Goal: Task Accomplishment & Management: Manage account settings

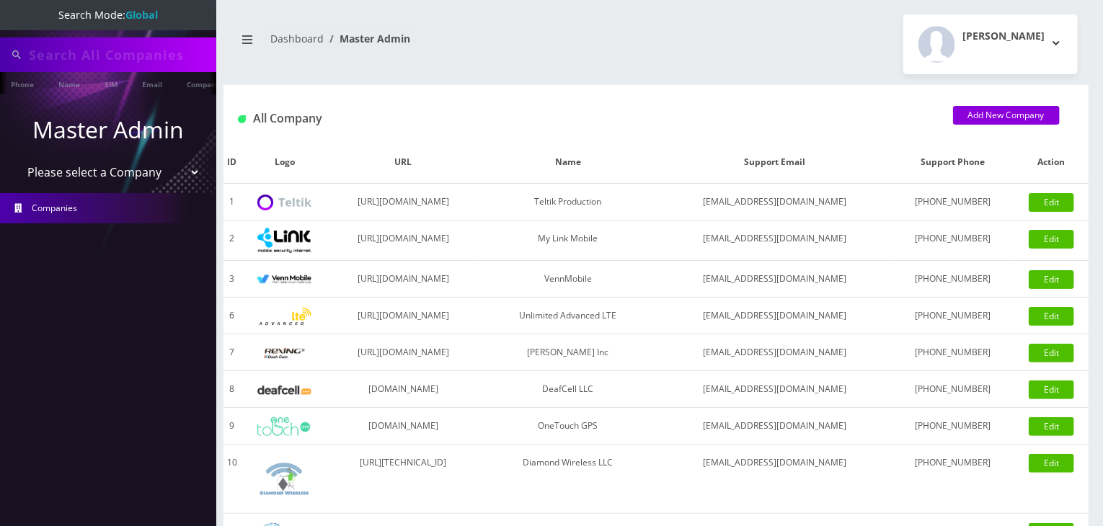
click at [136, 169] on select "Please select a Company Teltik Production My Link Mobile VennMobile Unlimited A…" at bounding box center [109, 172] width 184 height 27
select select "13"
click at [17, 159] on select "Please select a Company Teltik Production My Link Mobile VennMobile Unlimited A…" at bounding box center [109, 172] width 184 height 27
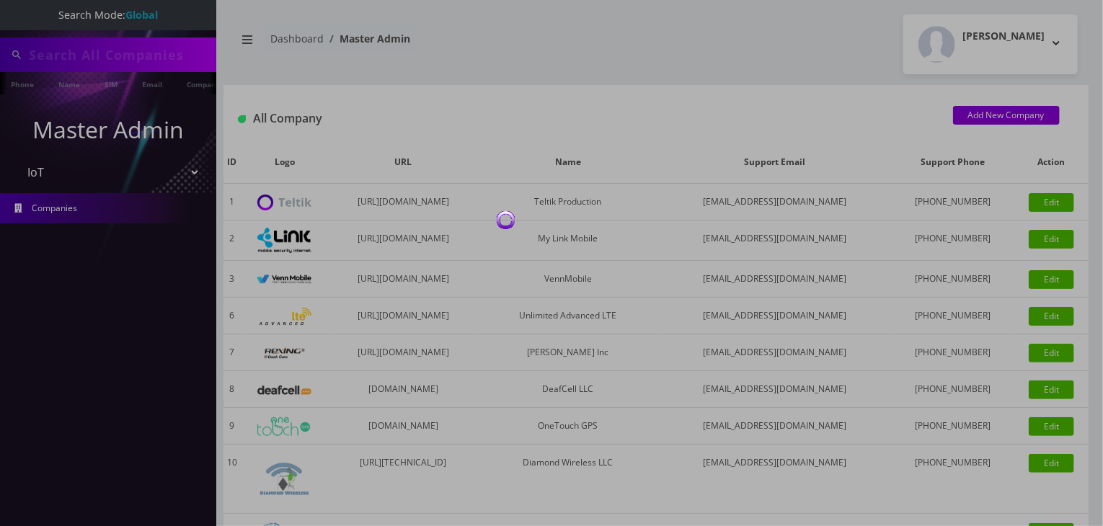
type input "atrigos"
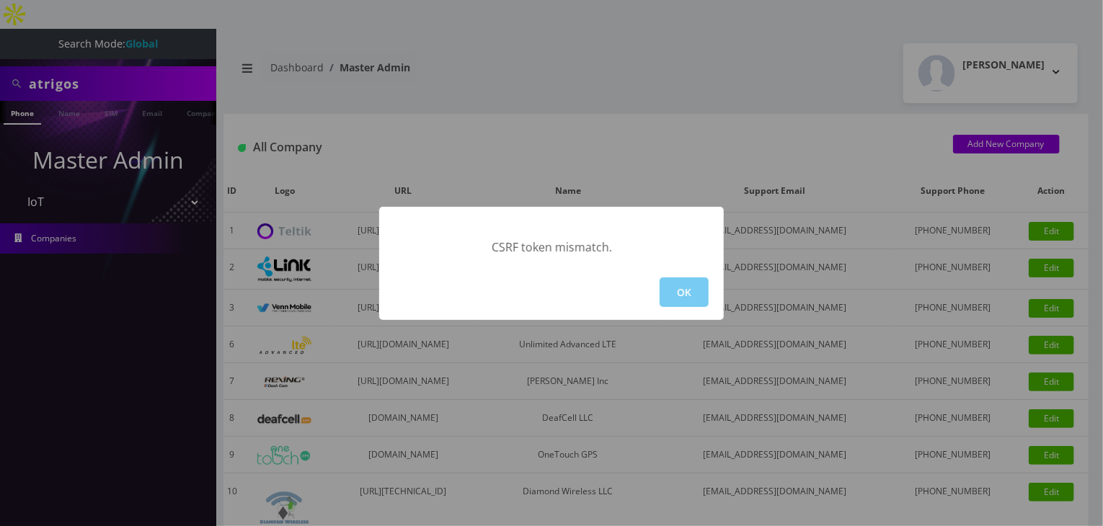
click at [688, 292] on button "OK" at bounding box center [684, 293] width 49 height 30
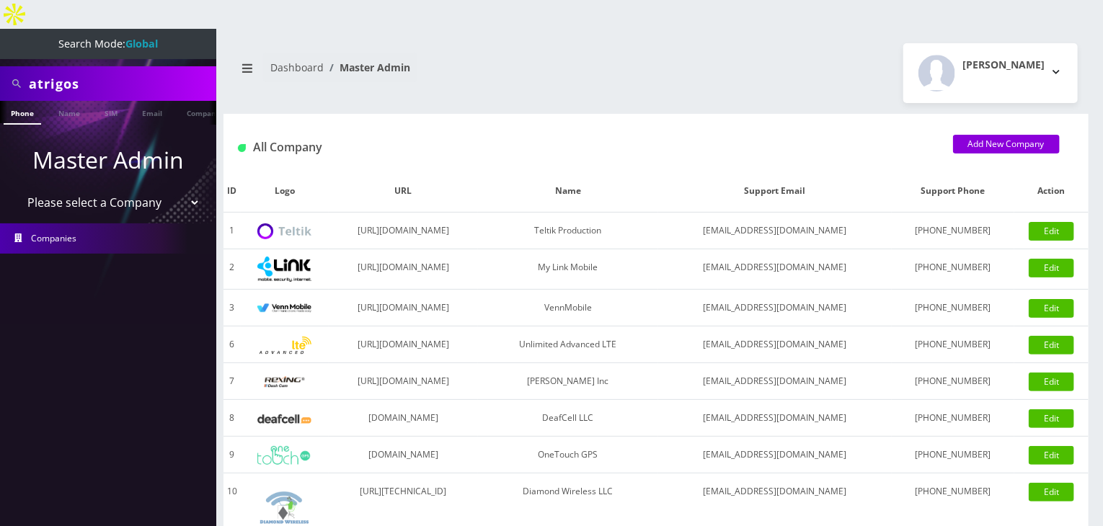
click at [162, 189] on select "Please select a Company Teltik Production My Link Mobile VennMobile Unlimited A…" at bounding box center [109, 202] width 184 height 27
select select "13"
click at [17, 189] on select "Please select a Company Teltik Production My Link Mobile VennMobile Unlimited A…" at bounding box center [109, 202] width 184 height 27
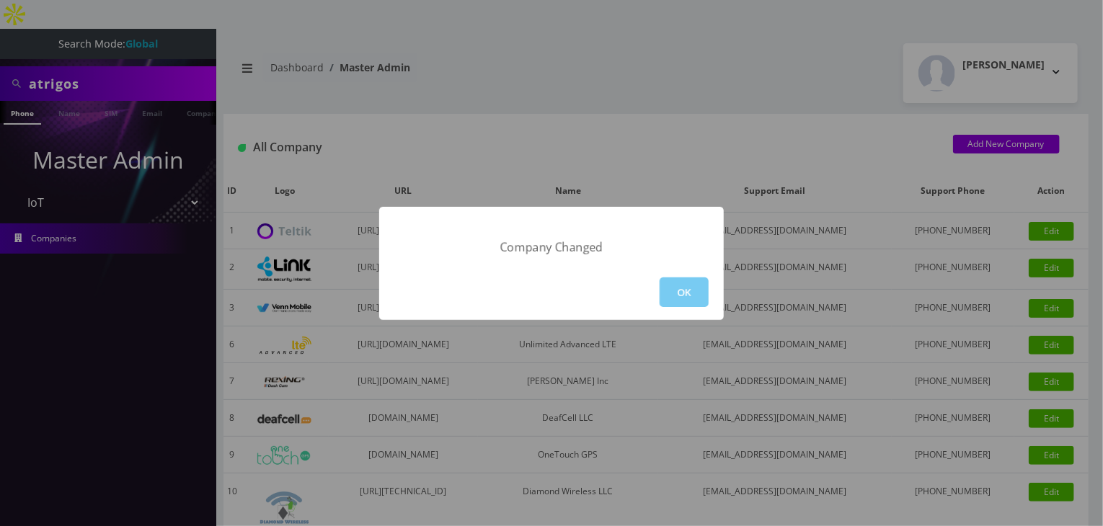
click at [703, 289] on button "OK" at bounding box center [684, 293] width 49 height 30
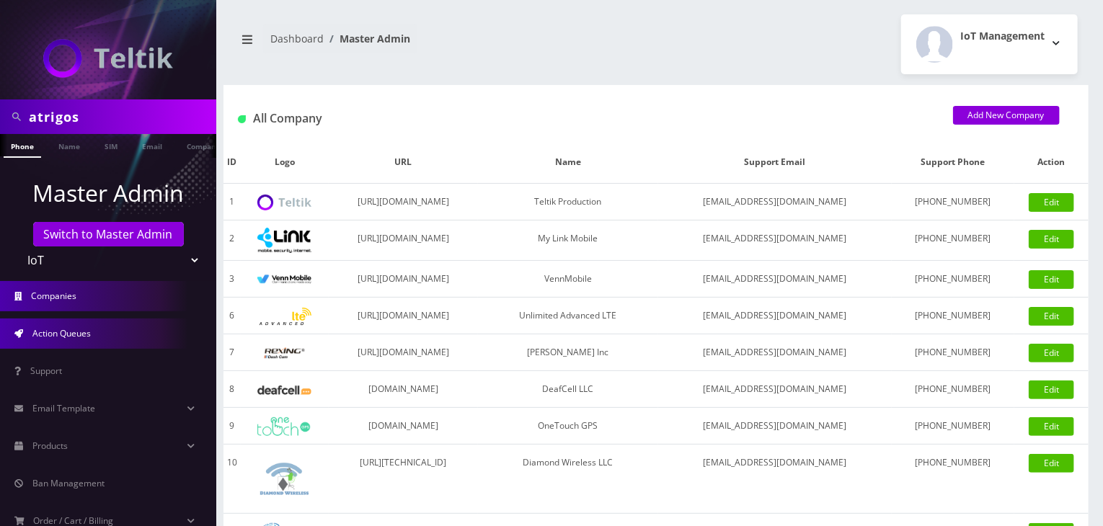
click at [98, 329] on link "Action Queues" at bounding box center [108, 334] width 216 height 30
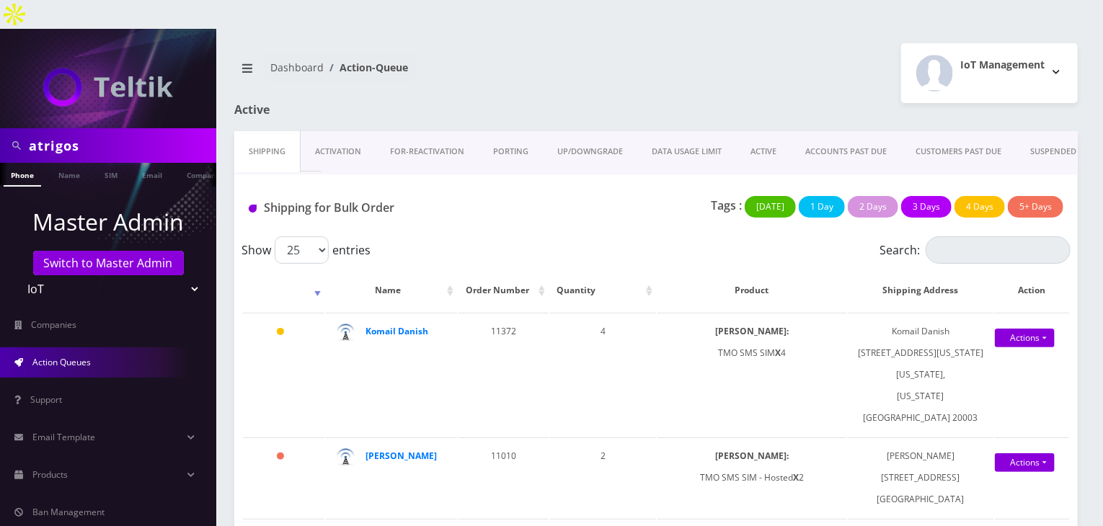
drag, startPoint x: 123, startPoint y: 119, endPoint x: 0, endPoint y: 114, distance: 122.6
click at [0, 128] on div "atrigos" at bounding box center [108, 145] width 216 height 35
type input "d"
click at [395, 325] on strong "Komail Danish" at bounding box center [396, 331] width 63 height 12
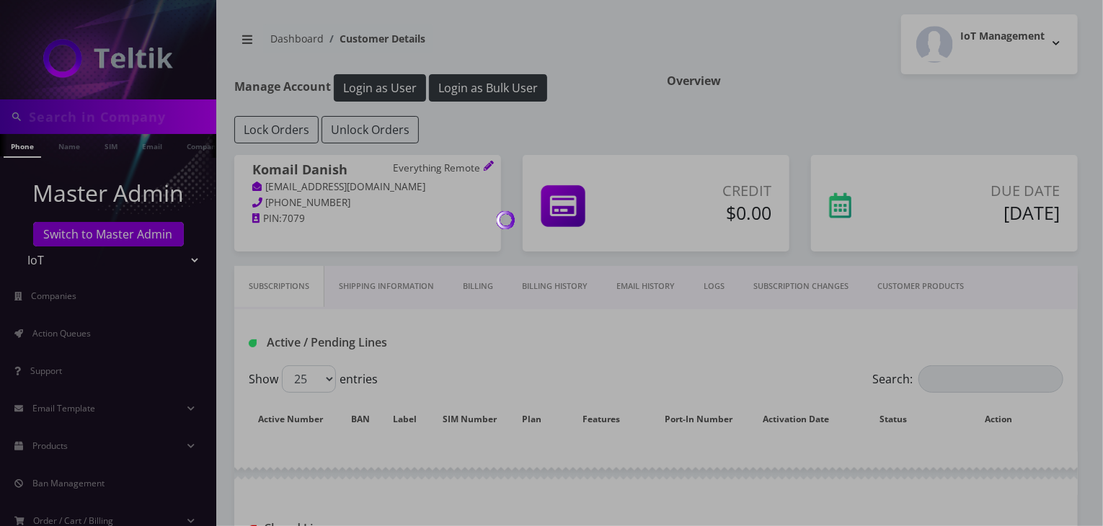
type input "atrigos"
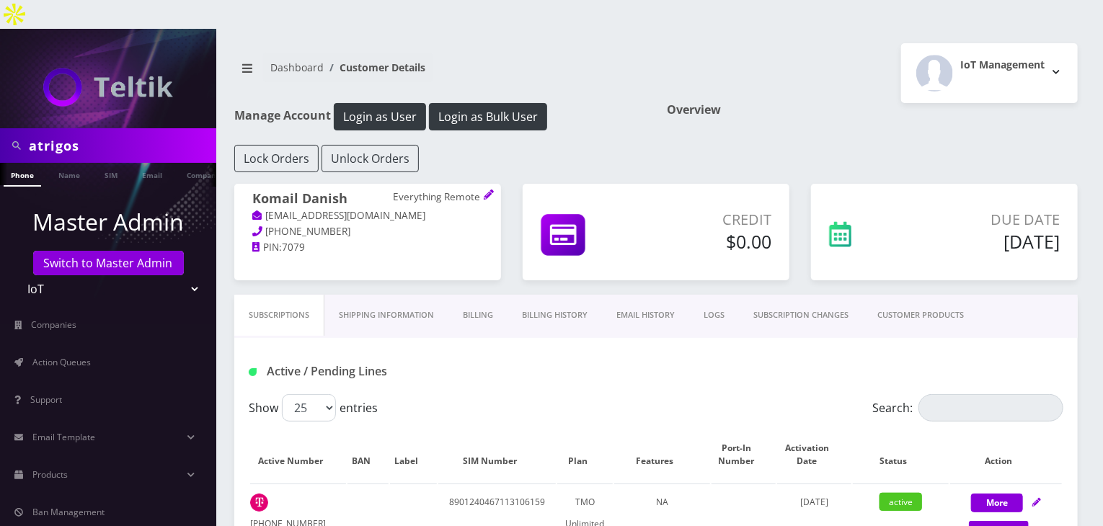
click at [477, 298] on link "Billing" at bounding box center [477, 315] width 59 height 41
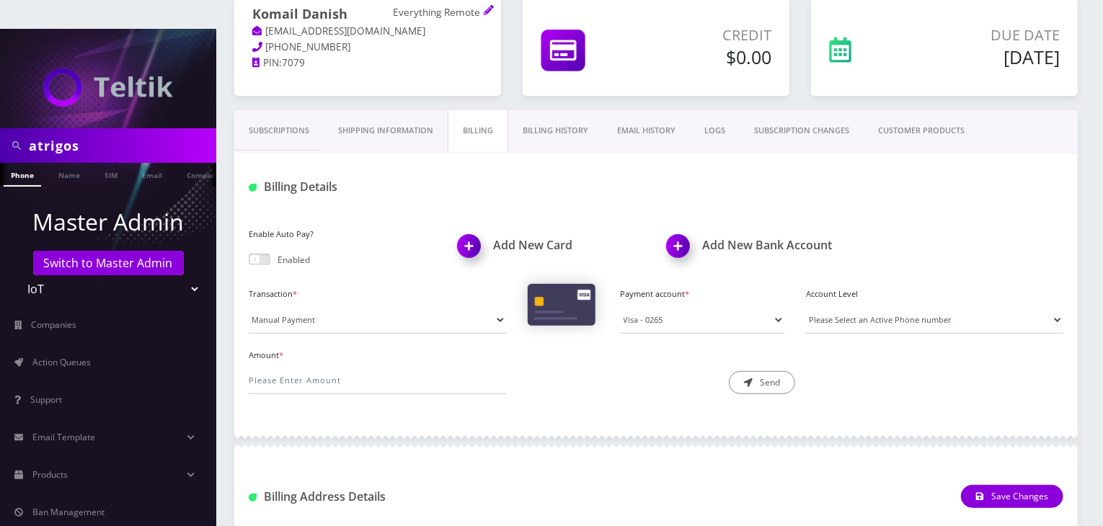
scroll to position [216, 0]
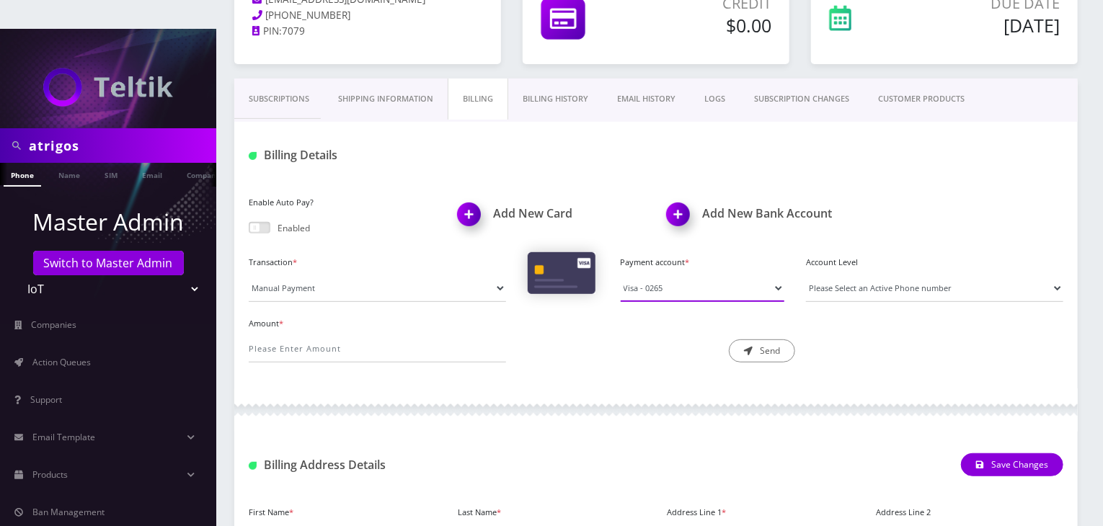
click at [669, 275] on select "Visa - 0265" at bounding box center [703, 288] width 164 height 27
click at [621, 275] on select "Visa - 0265" at bounding box center [703, 288] width 164 height 27
click at [341, 275] on select "Manual Payment Custom Charge Manual Credit Custom Invoice" at bounding box center [377, 288] width 257 height 27
select select "Custom Charge"
click at [249, 275] on select "Manual Payment Custom Charge Manual Credit Custom Invoice" at bounding box center [377, 288] width 257 height 27
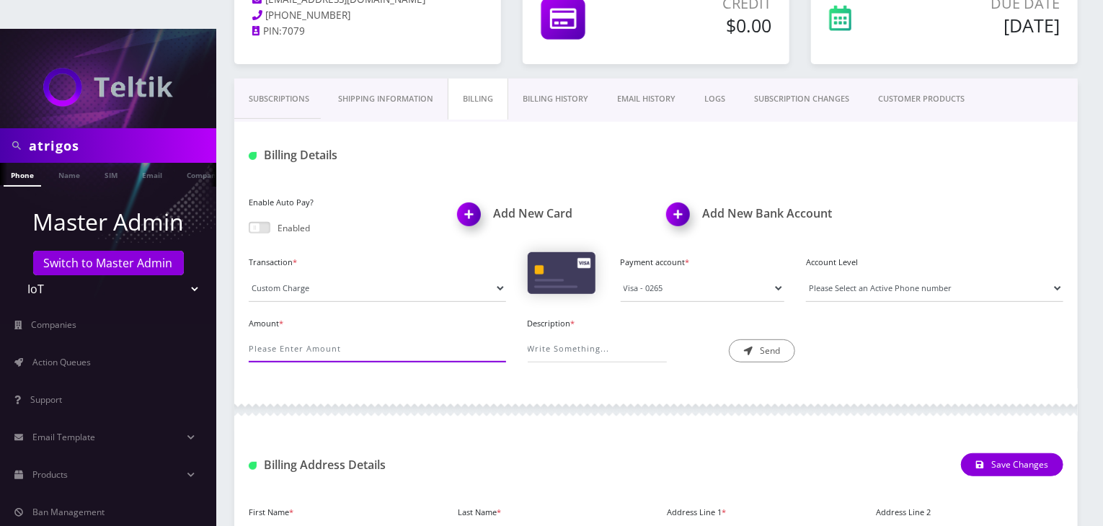
click at [302, 335] on input "Amount *" at bounding box center [377, 348] width 257 height 27
type input "2"
click at [562, 335] on input "Description *" at bounding box center [597, 348] width 139 height 27
type input "8x number changes"
click at [765, 340] on button "Send" at bounding box center [762, 351] width 66 height 23
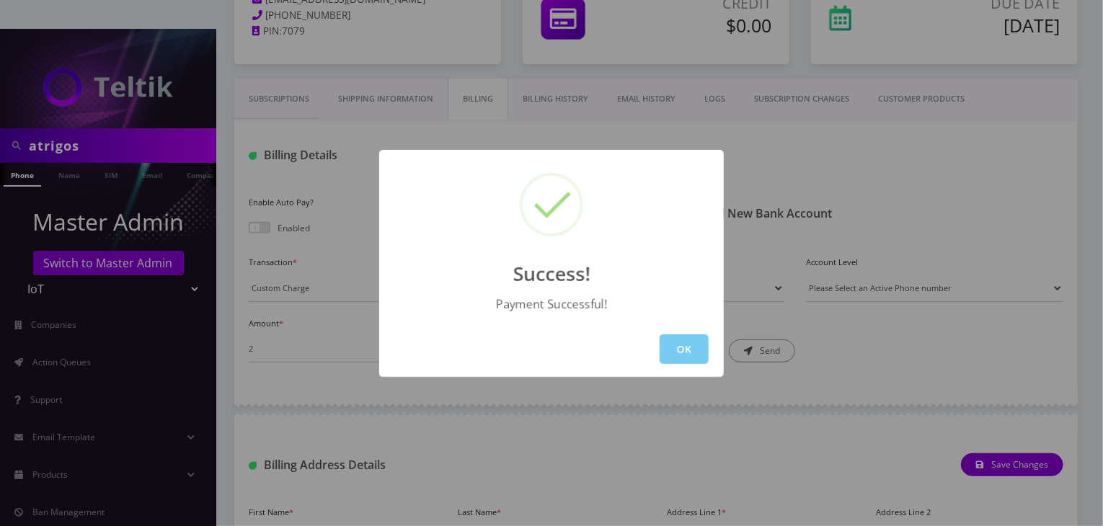
click at [692, 350] on button "OK" at bounding box center [684, 349] width 49 height 30
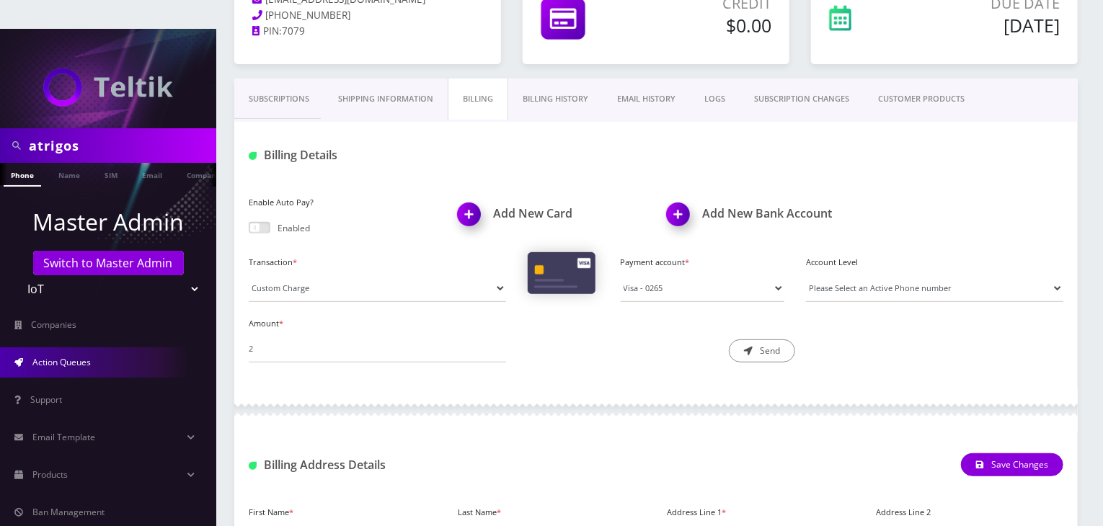
click at [35, 356] on span "Action Queues" at bounding box center [61, 362] width 58 height 12
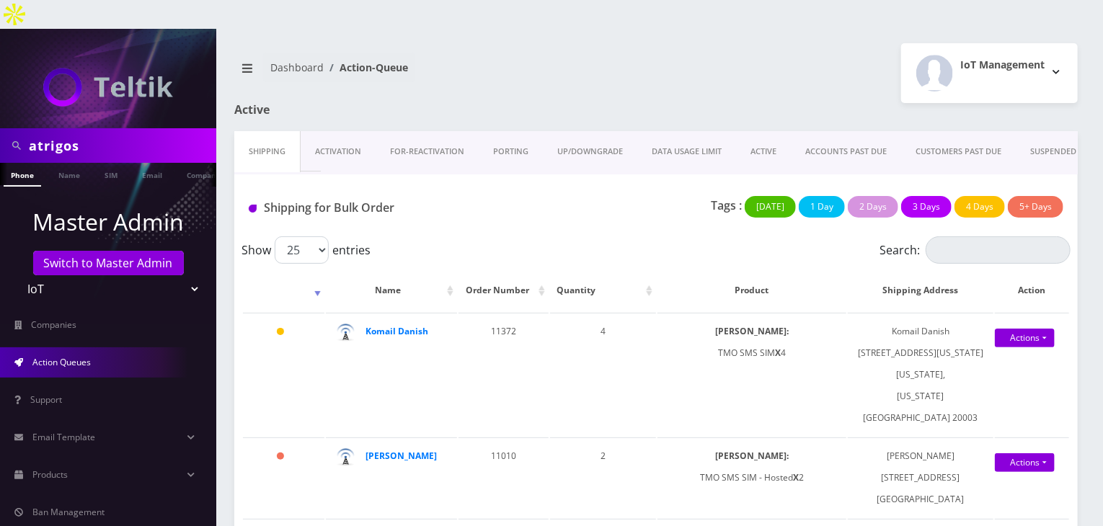
drag, startPoint x: 61, startPoint y: 123, endPoint x: 0, endPoint y: 119, distance: 60.7
click at [0, 128] on div "atrigos" at bounding box center [108, 145] width 216 height 35
type input "kamran"
click at [61, 163] on link "Name" at bounding box center [69, 175] width 36 height 24
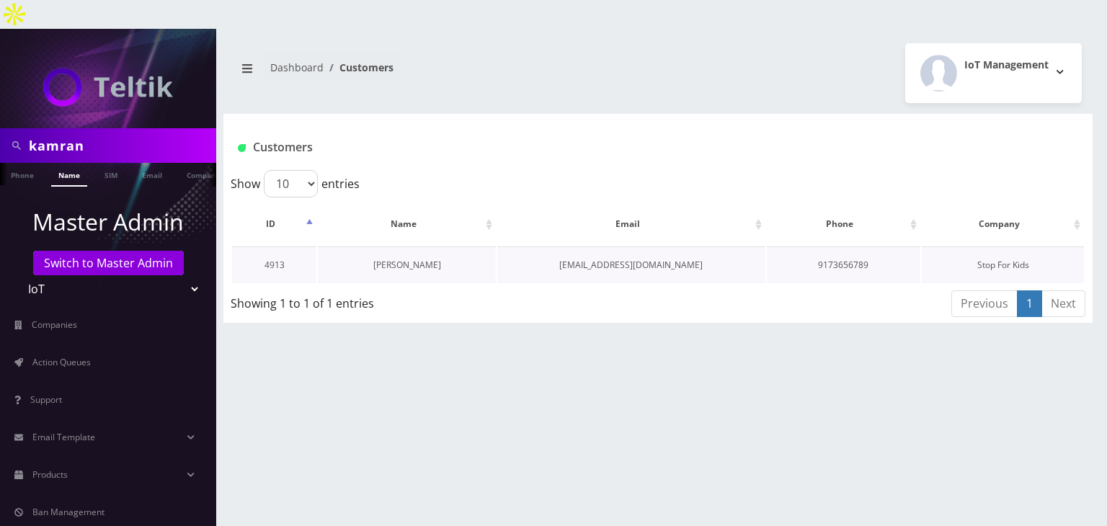
click at [399, 259] on link "Kamran Barelli" at bounding box center [407, 265] width 68 height 12
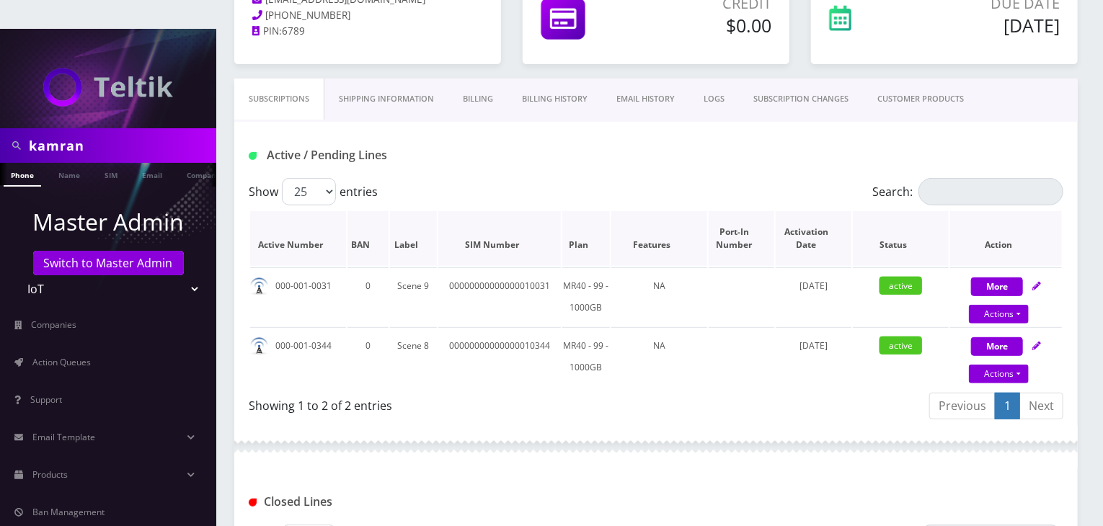
scroll to position [144, 0]
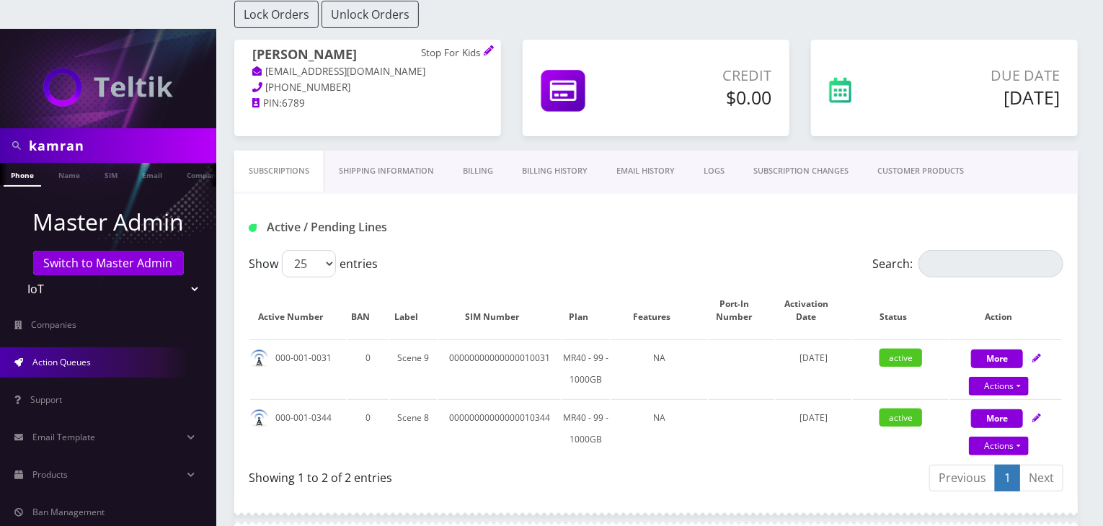
click at [98, 347] on link "Action Queues" at bounding box center [108, 362] width 216 height 30
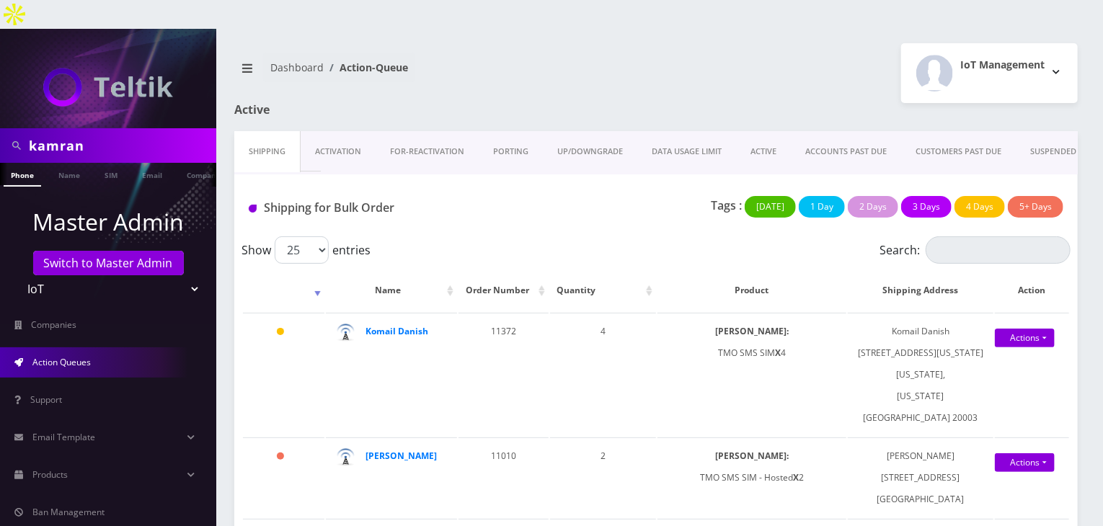
drag, startPoint x: 94, startPoint y: 110, endPoint x: 0, endPoint y: 112, distance: 93.7
click at [0, 128] on div "kamran" at bounding box center [108, 145] width 216 height 35
type input "atrigos"
click at [69, 205] on p "Master Admin" at bounding box center [108, 222] width 216 height 35
click at [205, 163] on ul at bounding box center [209, 175] width 14 height 25
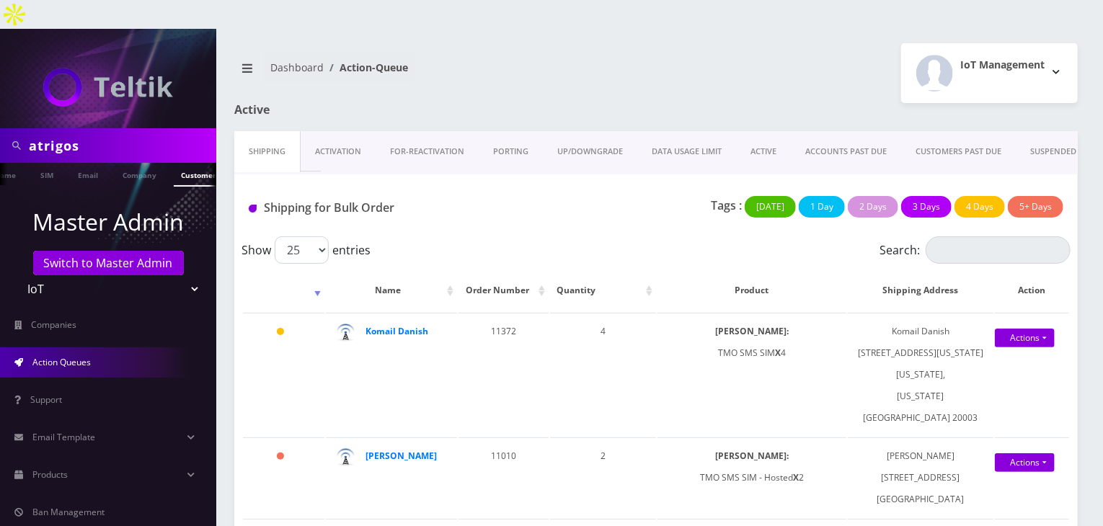
scroll to position [0, 79]
click at [132, 163] on link "Company" at bounding box center [129, 175] width 48 height 24
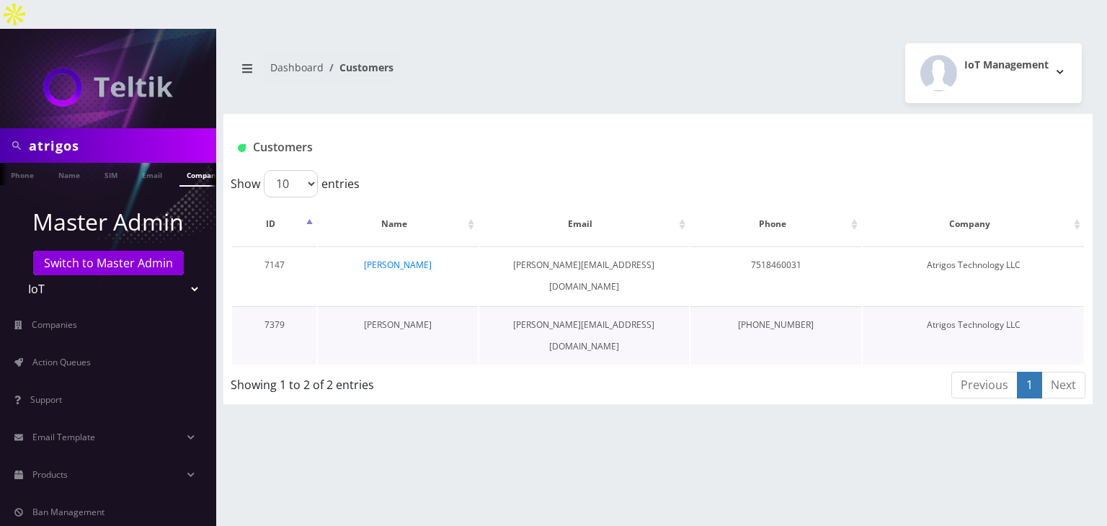
click at [415, 319] on link "[PERSON_NAME]" at bounding box center [398, 325] width 68 height 12
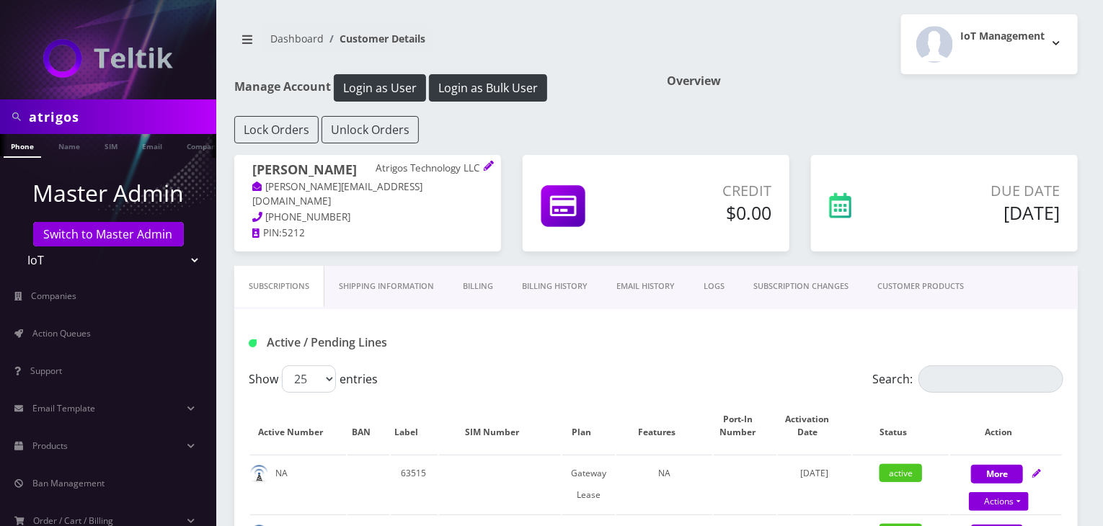
click at [484, 289] on link "Billing" at bounding box center [477, 286] width 59 height 41
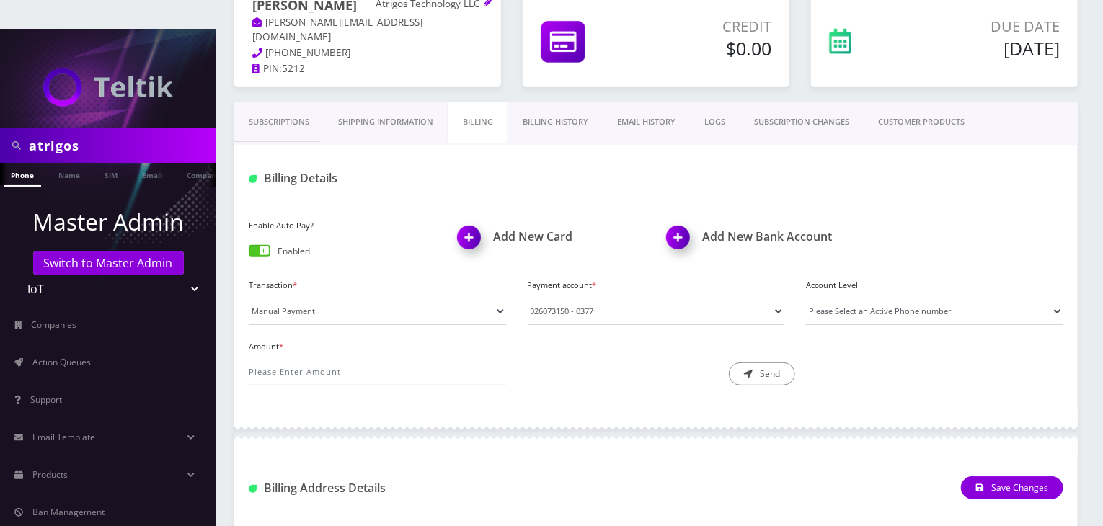
scroll to position [72, 0]
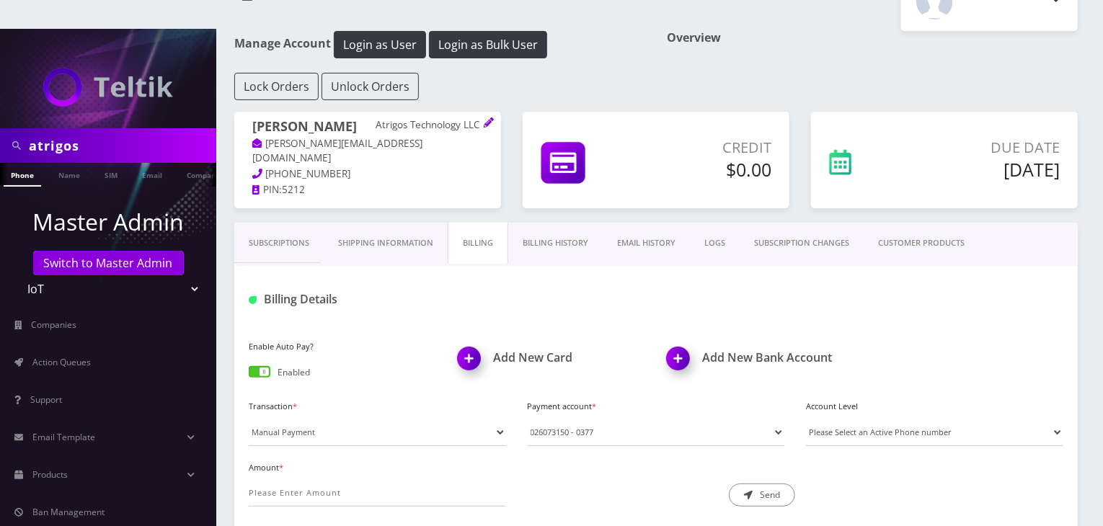
click at [543, 223] on link "Billing History" at bounding box center [555, 243] width 94 height 41
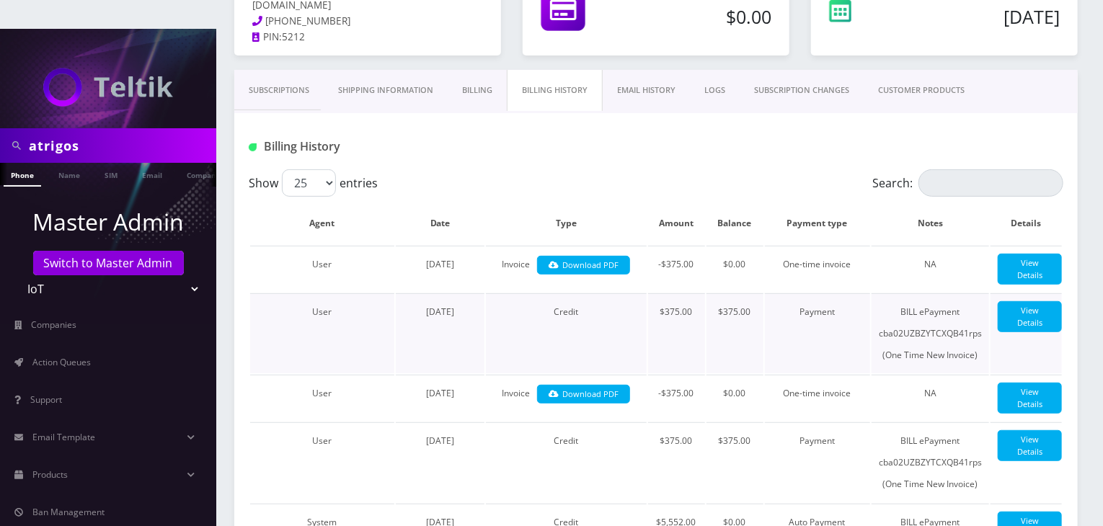
scroll to position [216, 0]
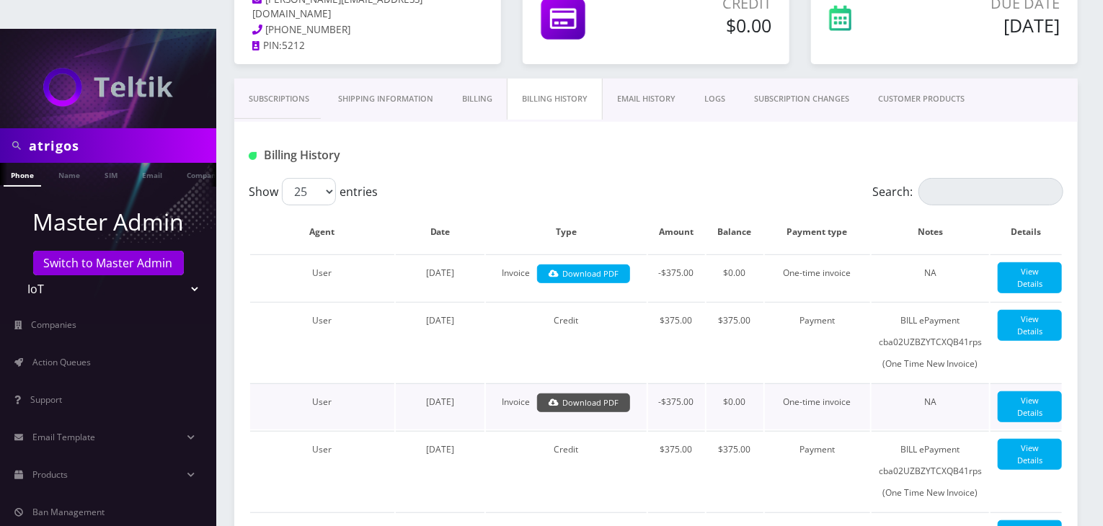
click at [567, 394] on link "Download PDF" at bounding box center [583, 403] width 93 height 19
drag, startPoint x: 102, startPoint y: 113, endPoint x: 0, endPoint y: 115, distance: 102.4
click at [0, 128] on div "atrigos" at bounding box center [108, 145] width 216 height 35
type input "paramount"
click at [63, 163] on link "Name" at bounding box center [69, 175] width 36 height 24
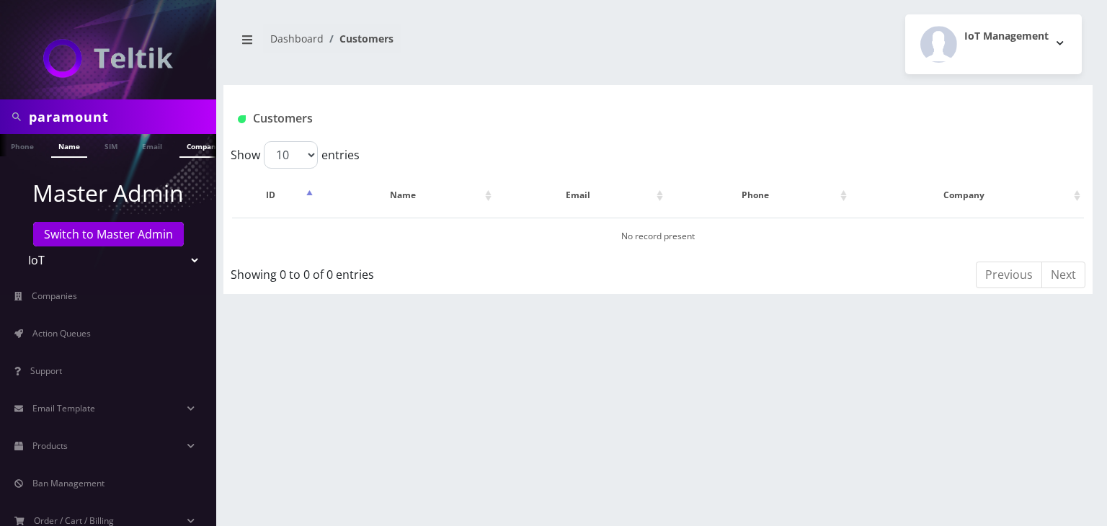
click at [185, 145] on link "Company" at bounding box center [203, 146] width 48 height 24
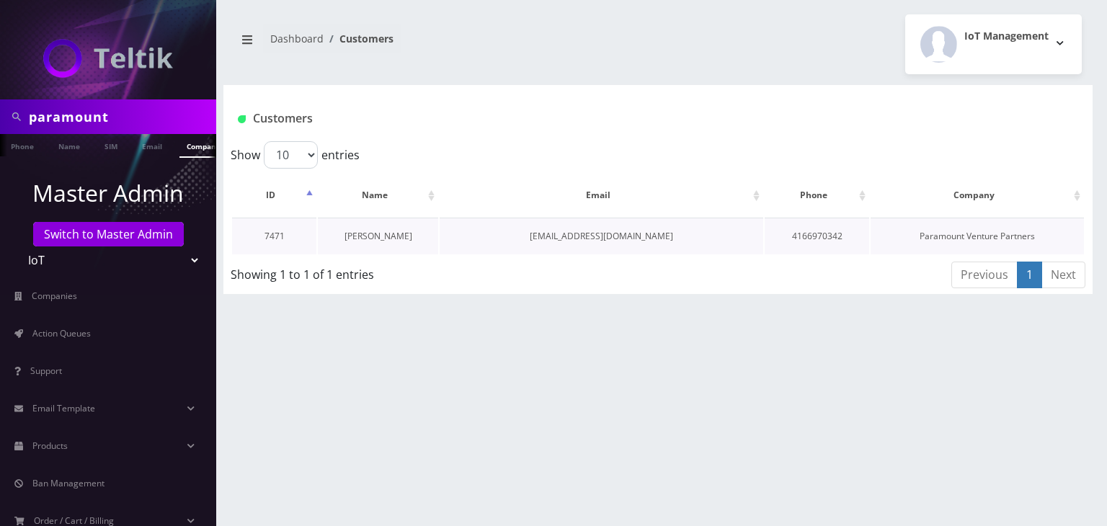
click at [377, 238] on link "[PERSON_NAME]" at bounding box center [379, 236] width 68 height 12
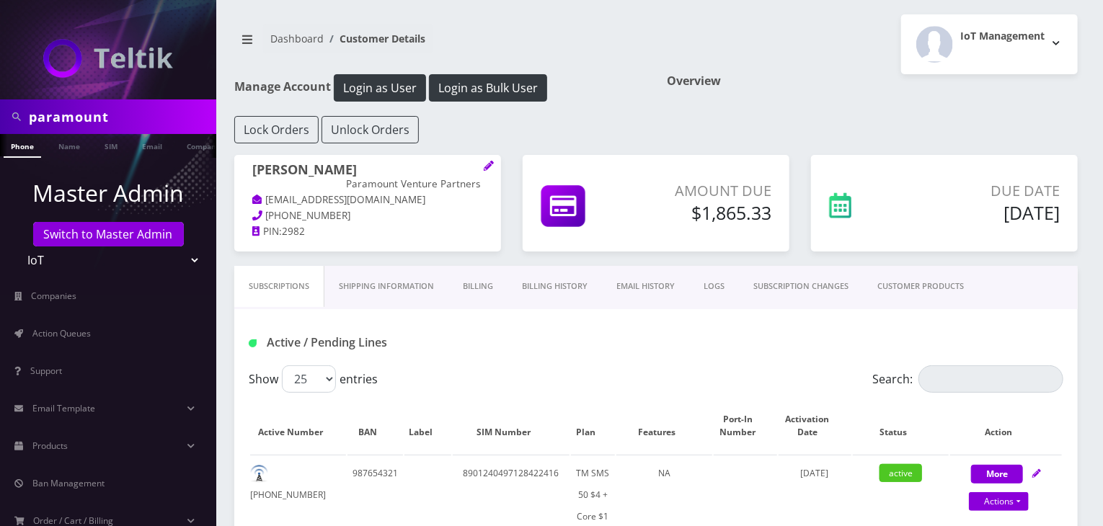
click at [525, 283] on link "Billing History" at bounding box center [554, 286] width 94 height 41
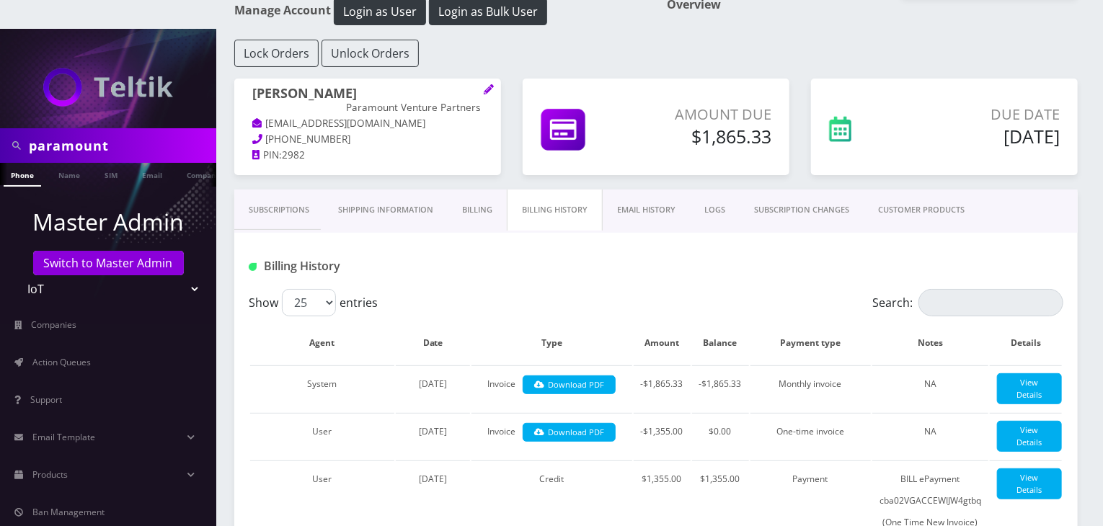
scroll to position [216, 0]
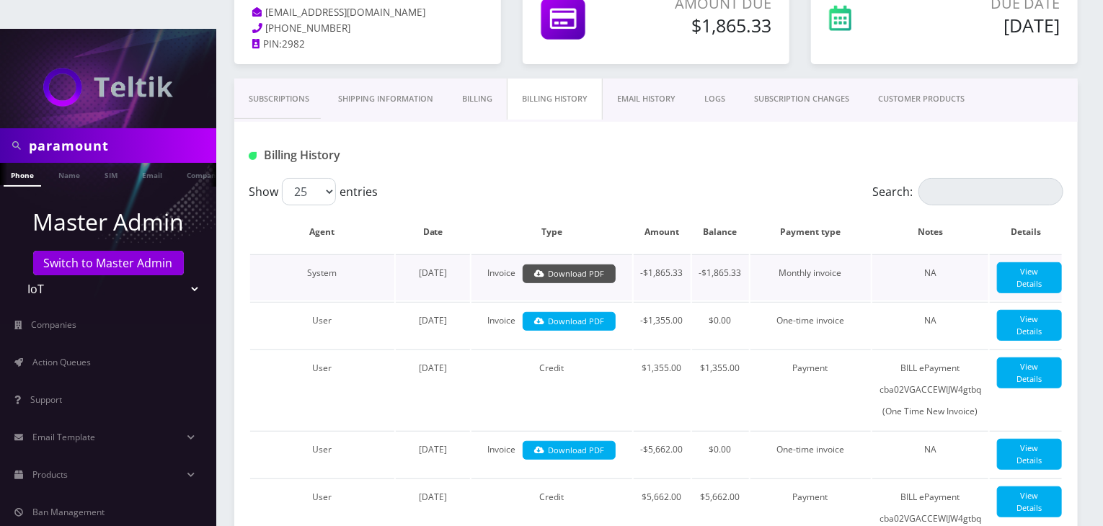
click at [563, 265] on link "Download PDF" at bounding box center [569, 274] width 93 height 19
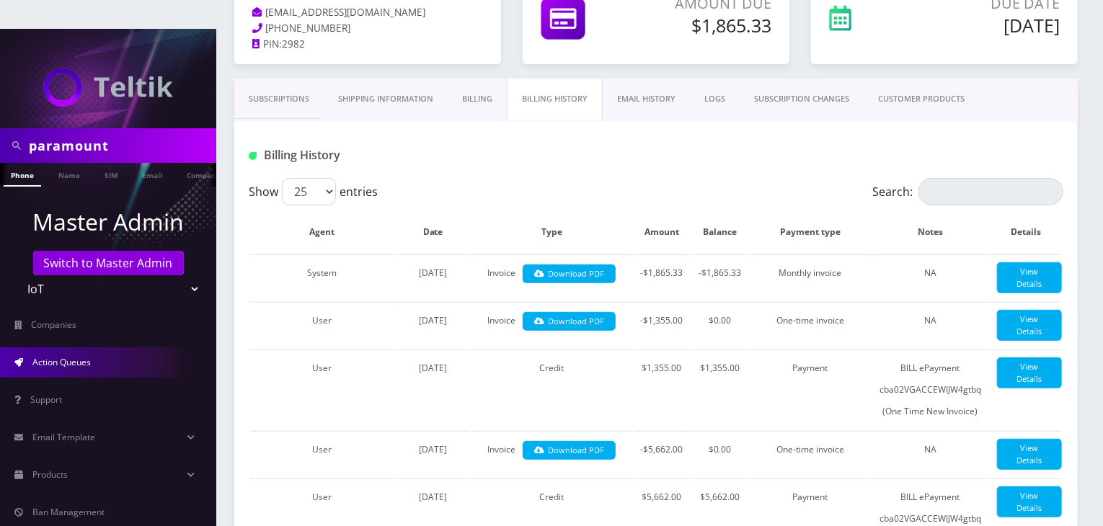
click at [46, 356] on span "Action Queues" at bounding box center [61, 362] width 58 height 12
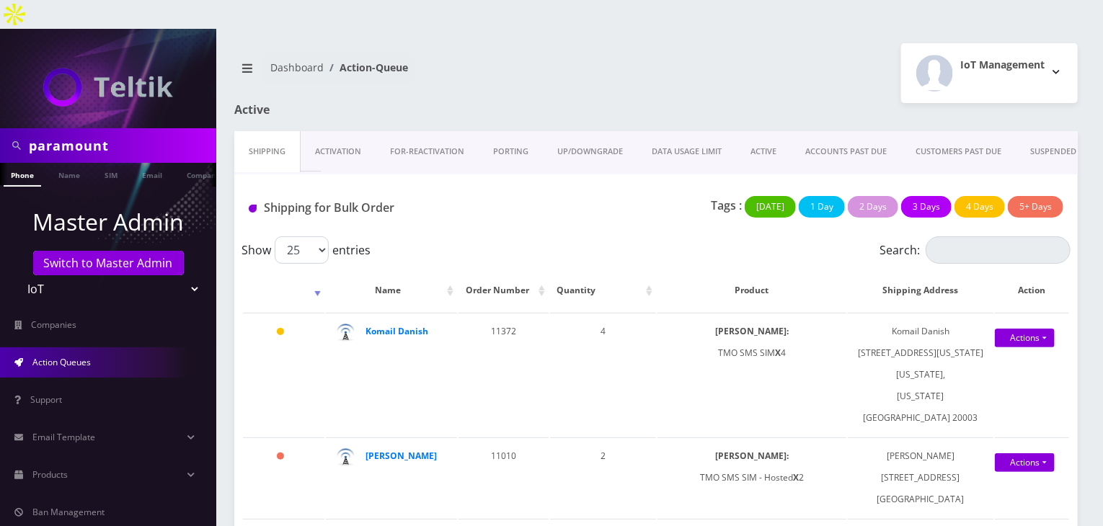
scroll to position [0, 7]
drag, startPoint x: 154, startPoint y: 119, endPoint x: 0, endPoint y: 119, distance: 153.5
click at [0, 128] on div "paramount" at bounding box center [108, 145] width 216 height 35
type input "u"
type input "carl"
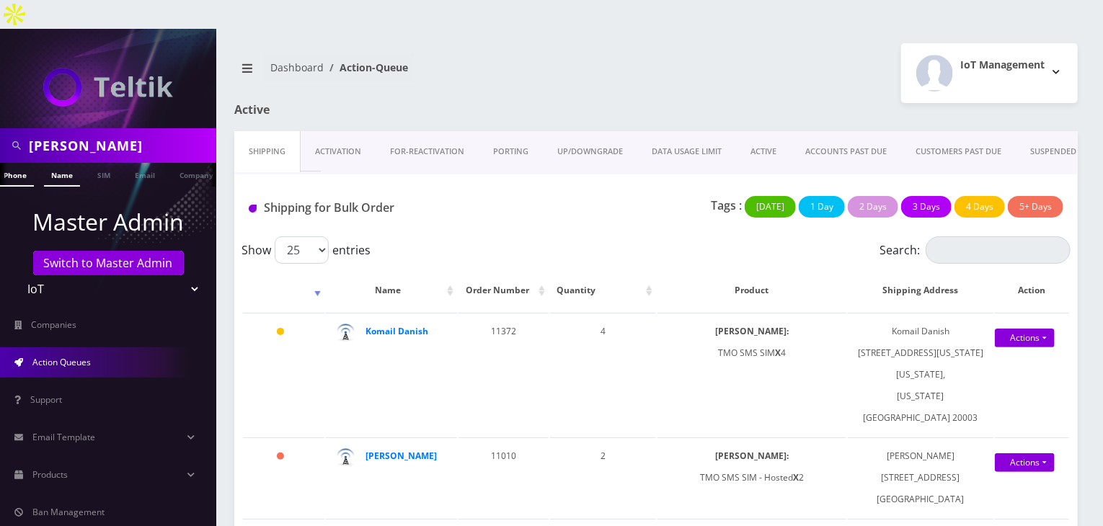
click at [74, 163] on link "Name" at bounding box center [62, 175] width 36 height 24
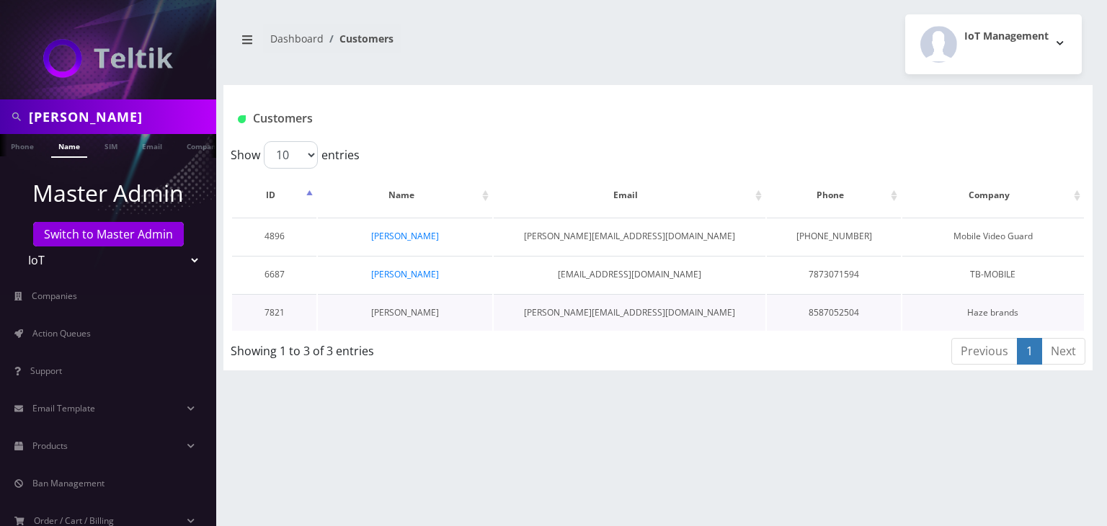
click at [415, 311] on link "[PERSON_NAME]" at bounding box center [405, 312] width 68 height 12
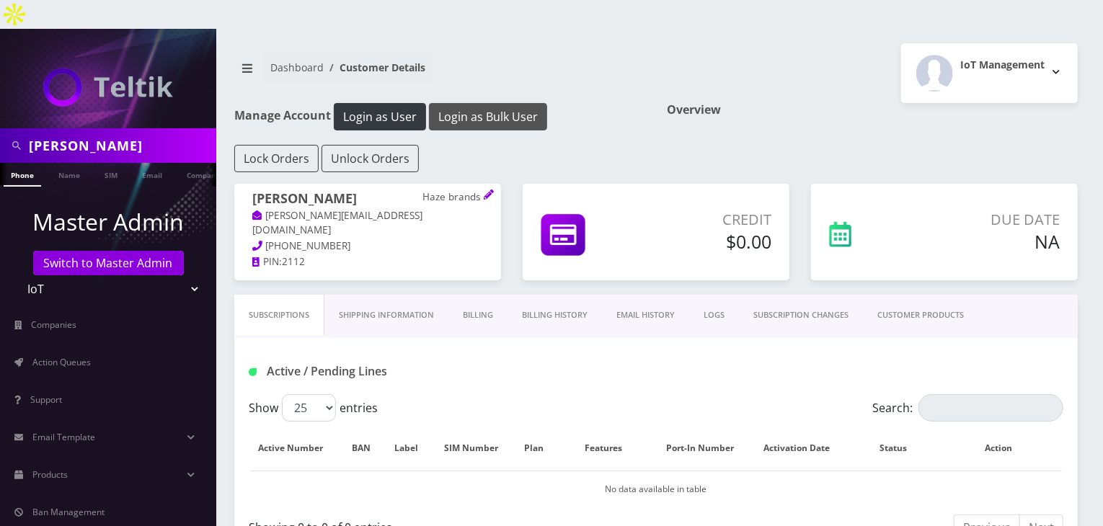
click at [512, 103] on button "Login as Bulk User" at bounding box center [488, 116] width 118 height 27
click at [476, 295] on link "Billing" at bounding box center [477, 315] width 59 height 41
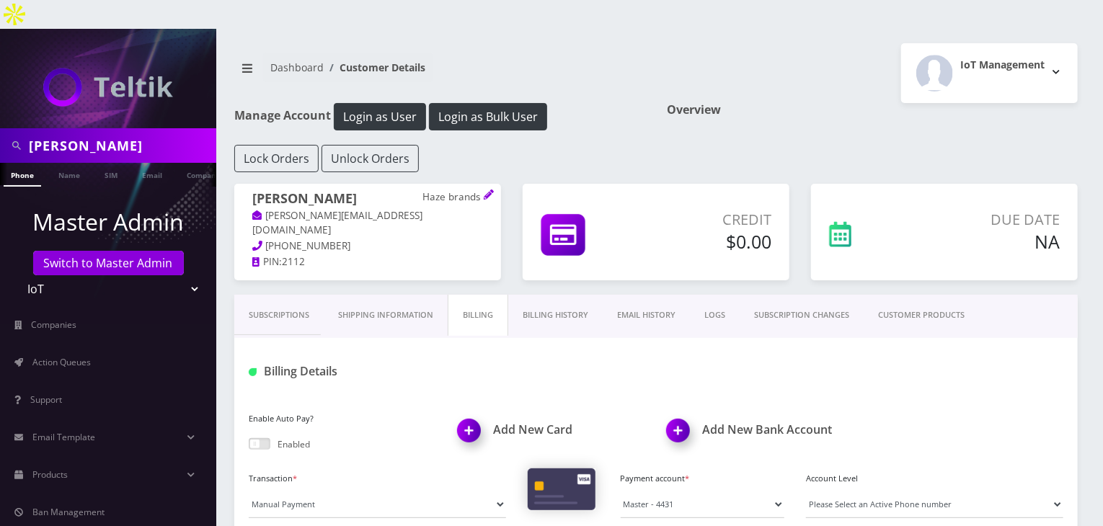
click at [541, 295] on link "Billing History" at bounding box center [555, 315] width 94 height 41
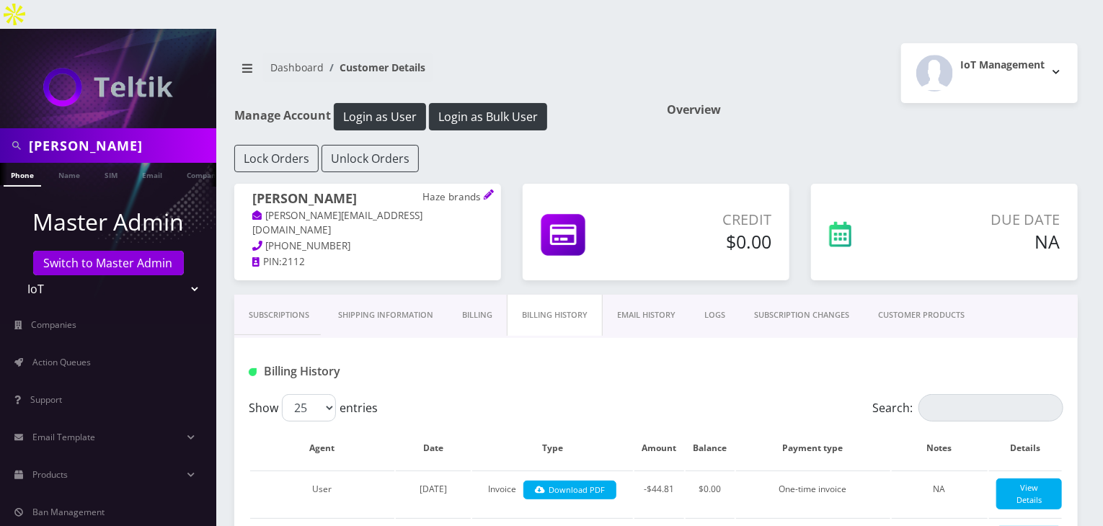
scroll to position [144, 0]
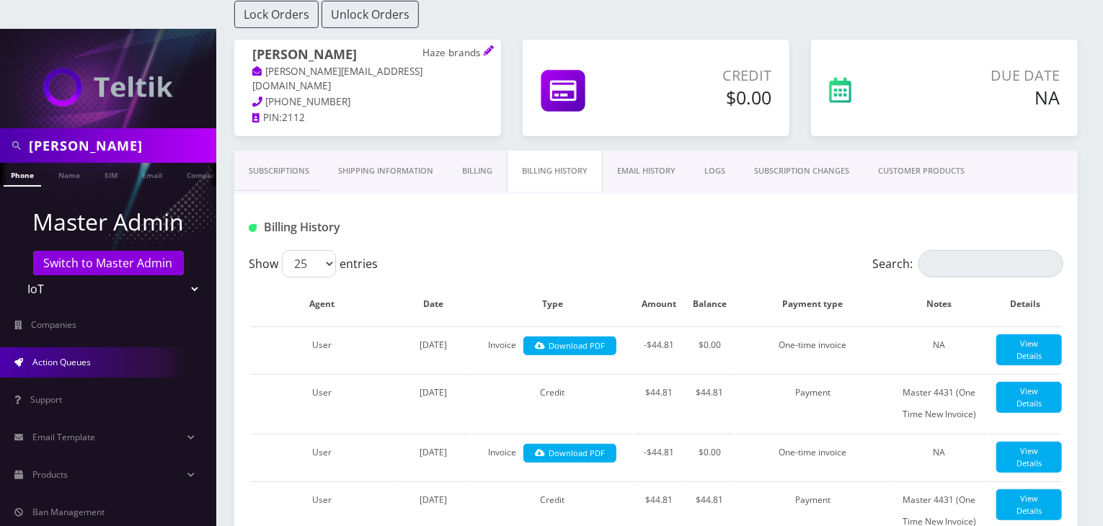
click at [116, 347] on link "Action Queues" at bounding box center [108, 362] width 216 height 30
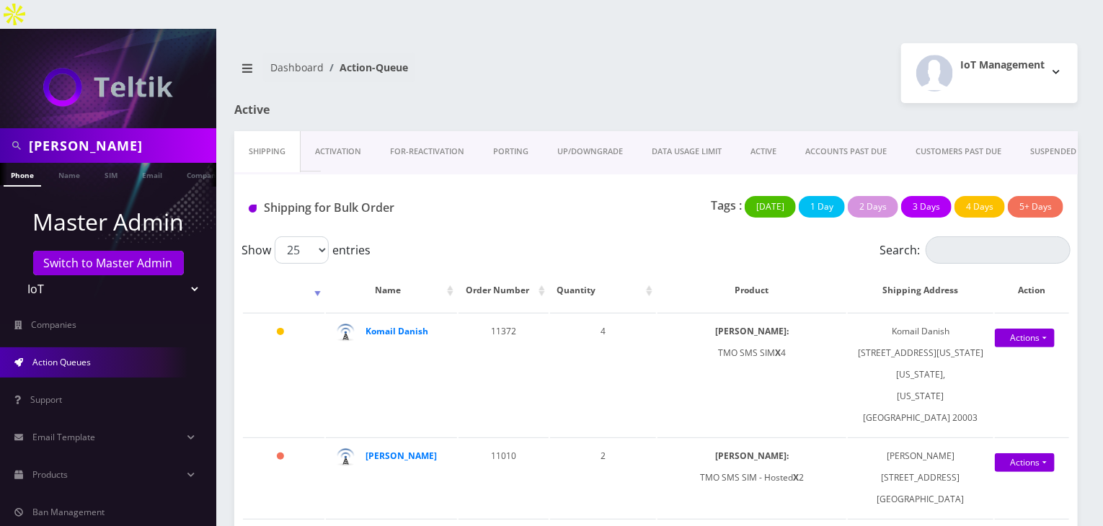
drag, startPoint x: 99, startPoint y: 115, endPoint x: 0, endPoint y: 115, distance: 98.8
click at [0, 128] on div "carl" at bounding box center [108, 145] width 216 height 35
type input "abe"
click at [58, 163] on link "Name" at bounding box center [69, 175] width 36 height 24
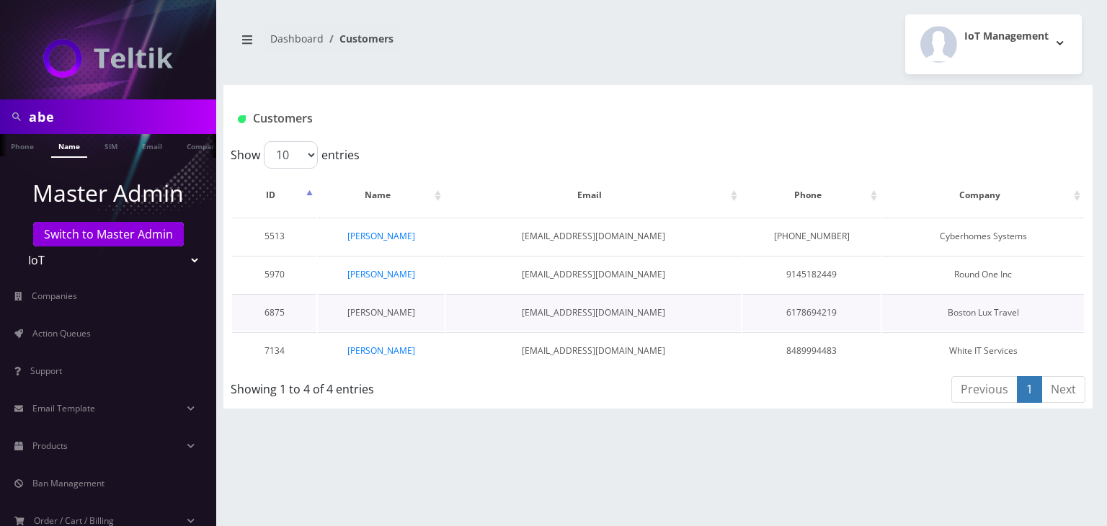
click at [383, 311] on link "[PERSON_NAME]" at bounding box center [381, 312] width 68 height 12
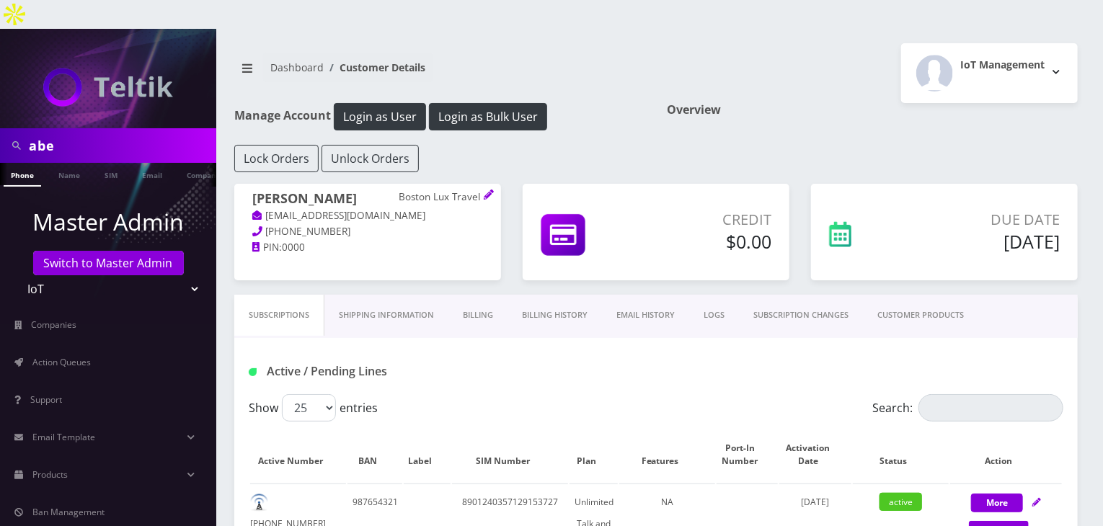
click at [548, 295] on link "Billing History" at bounding box center [554, 315] width 94 height 41
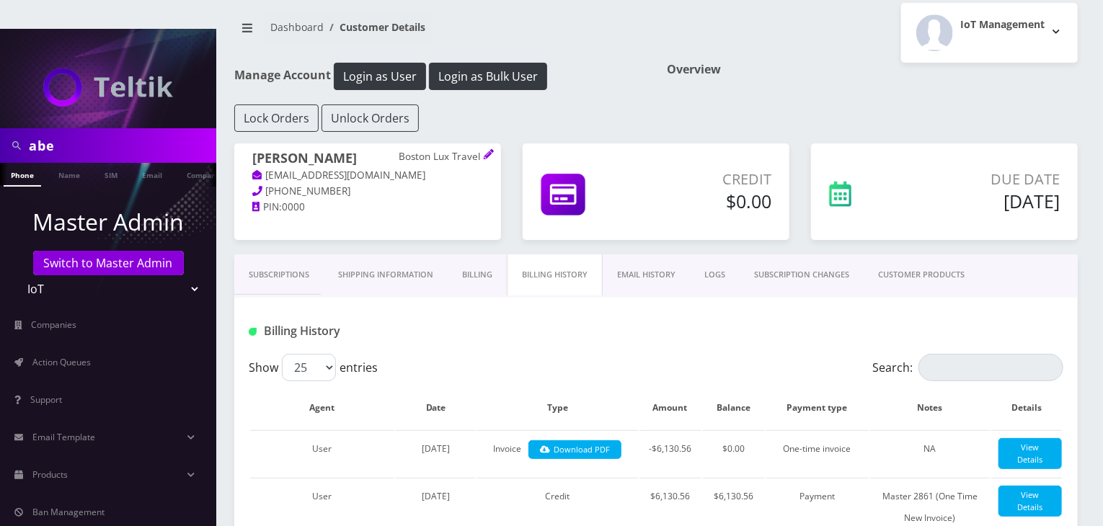
scroll to position [72, 0]
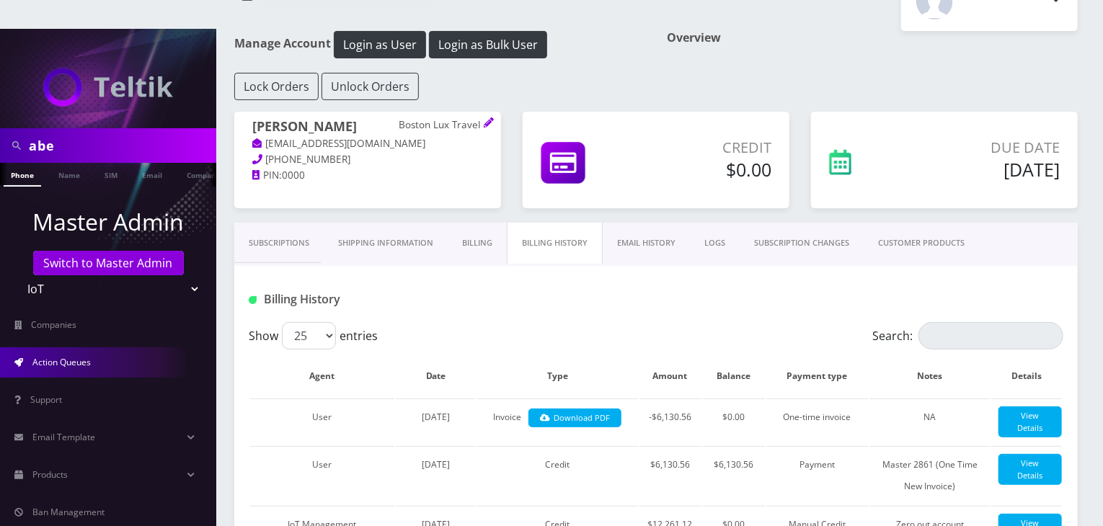
click at [145, 347] on link "Action Queues" at bounding box center [108, 362] width 216 height 30
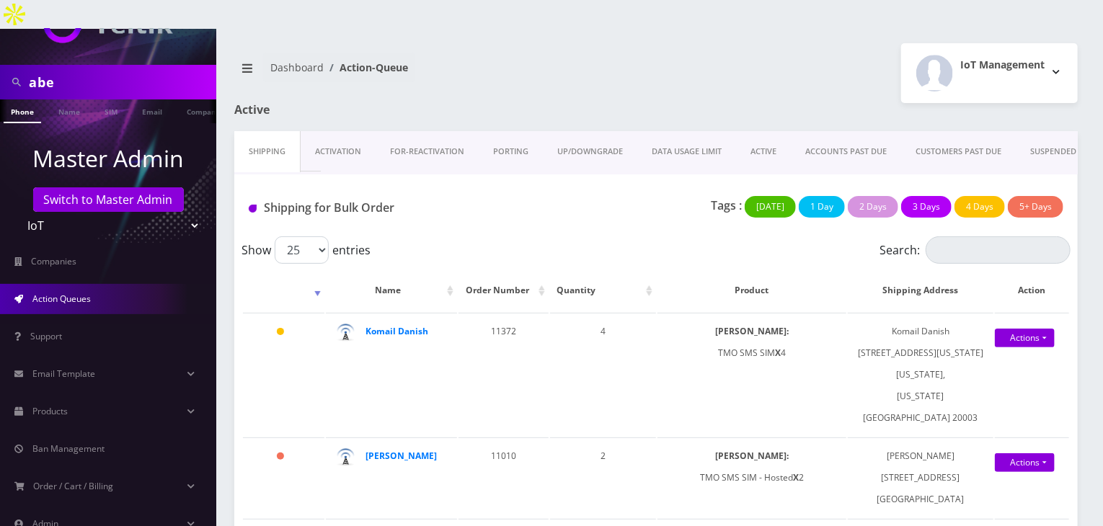
scroll to position [68, 0]
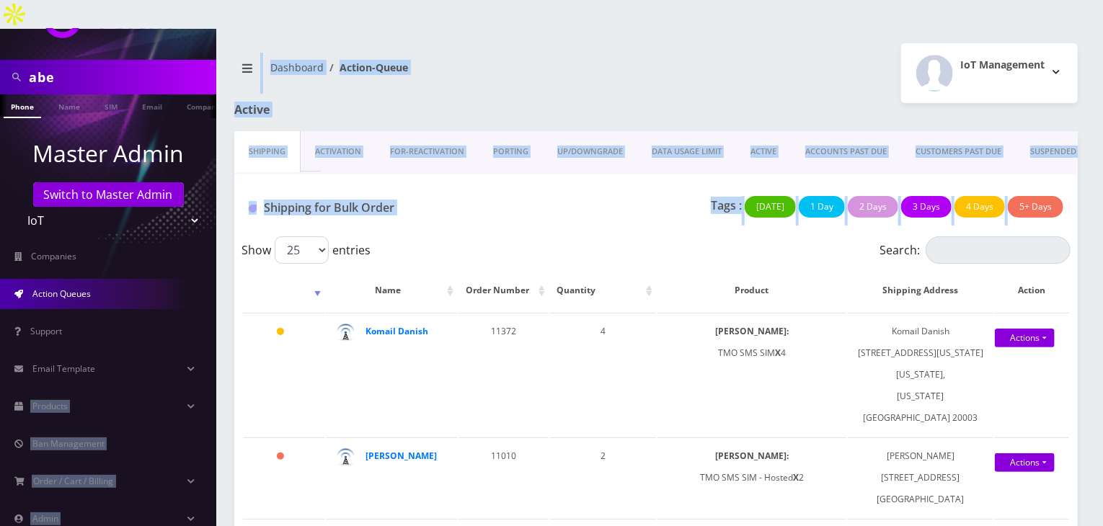
drag, startPoint x: 216, startPoint y: 261, endPoint x: 213, endPoint y: 335, distance: 74.3
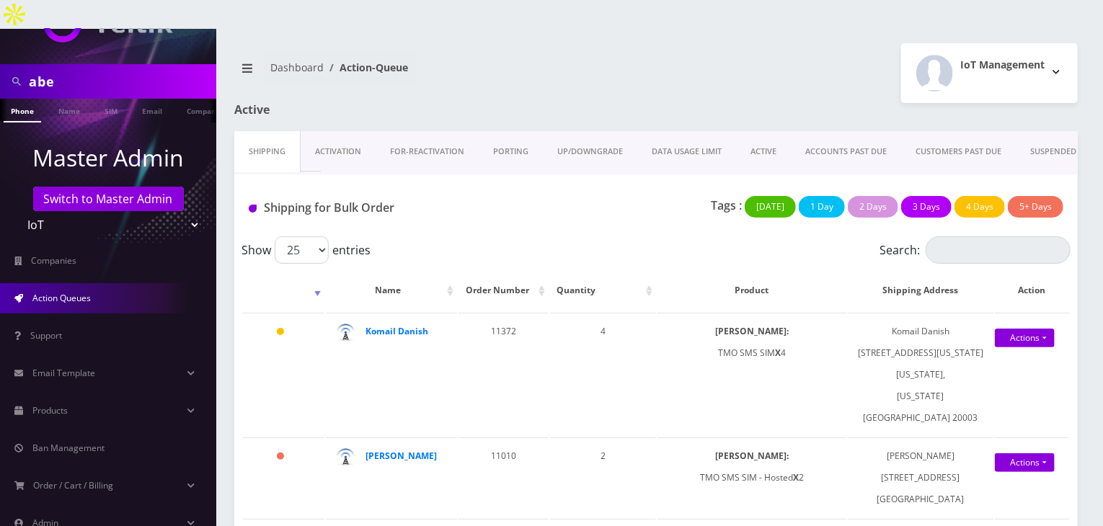
scroll to position [58, 0]
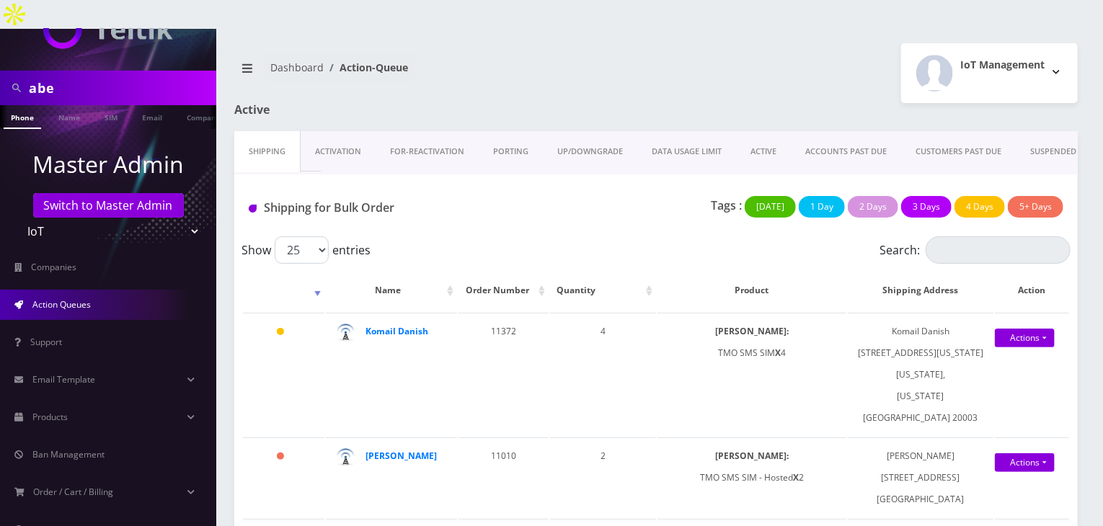
drag, startPoint x: 89, startPoint y: 55, endPoint x: 0, endPoint y: 64, distance: 89.2
click at [0, 71] on div "abe" at bounding box center [108, 88] width 216 height 35
type input "abe zerou"
click at [67, 105] on link "Name" at bounding box center [69, 117] width 36 height 24
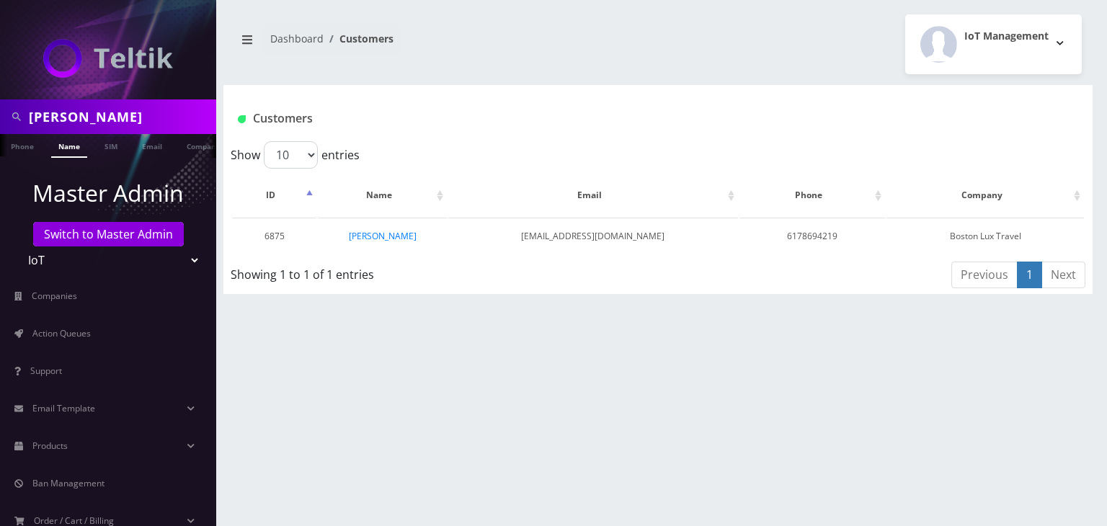
click at [392, 234] on link "[PERSON_NAME]" at bounding box center [383, 236] width 68 height 12
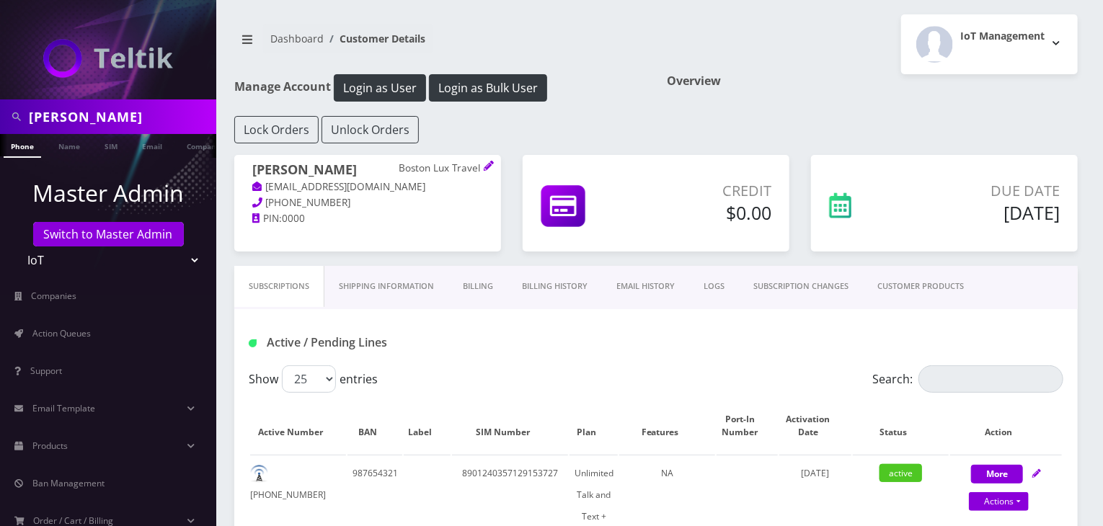
click at [554, 289] on link "Billing History" at bounding box center [554, 286] width 94 height 41
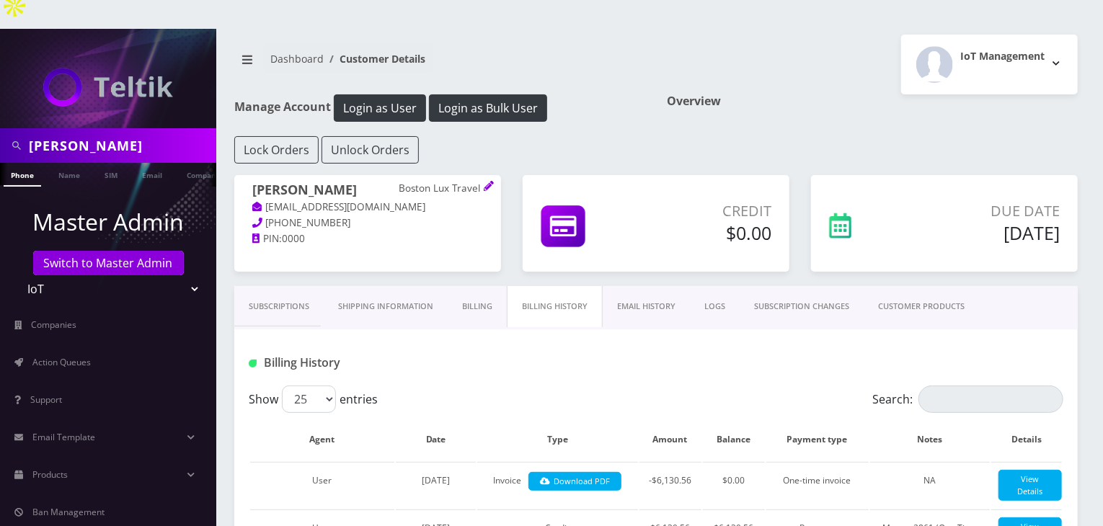
scroll to position [144, 0]
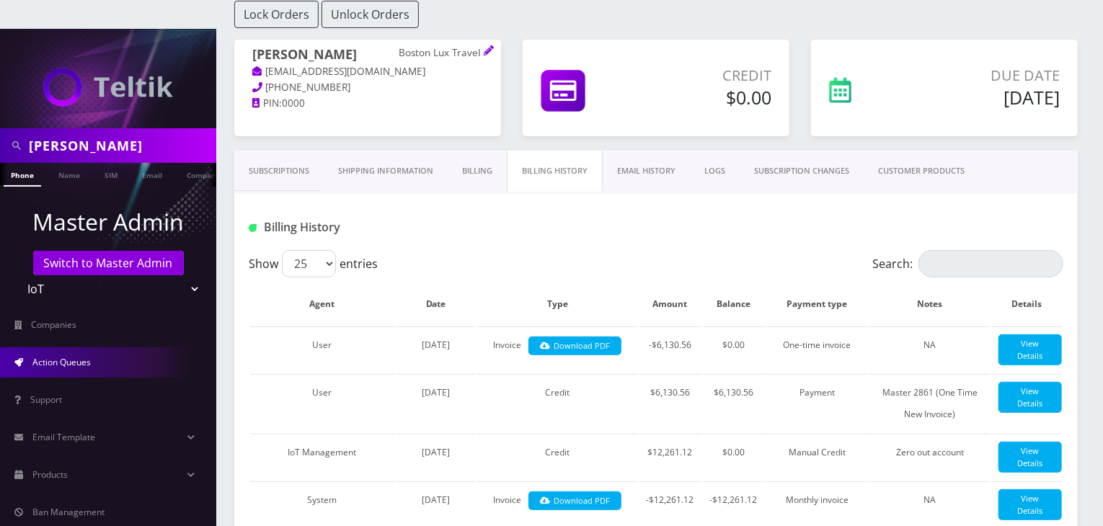
click at [65, 356] on span "Action Queues" at bounding box center [61, 362] width 58 height 12
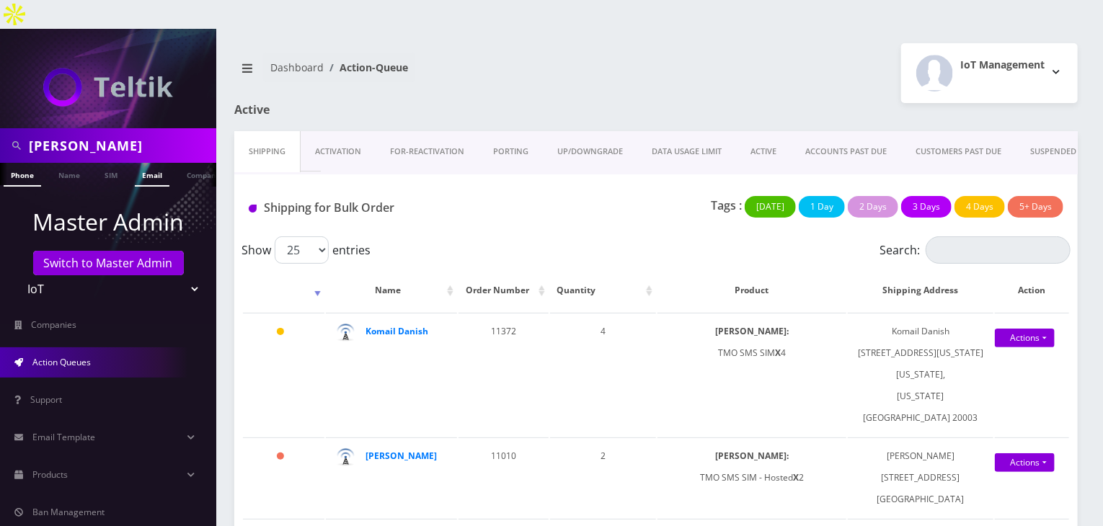
scroll to position [0, 7]
drag, startPoint x: 121, startPoint y: 122, endPoint x: 0, endPoint y: 122, distance: 121.1
click at [0, 128] on div "[PERSON_NAME]" at bounding box center [108, 145] width 216 height 35
type input "paramount"
click at [62, 163] on link "Name" at bounding box center [62, 175] width 36 height 24
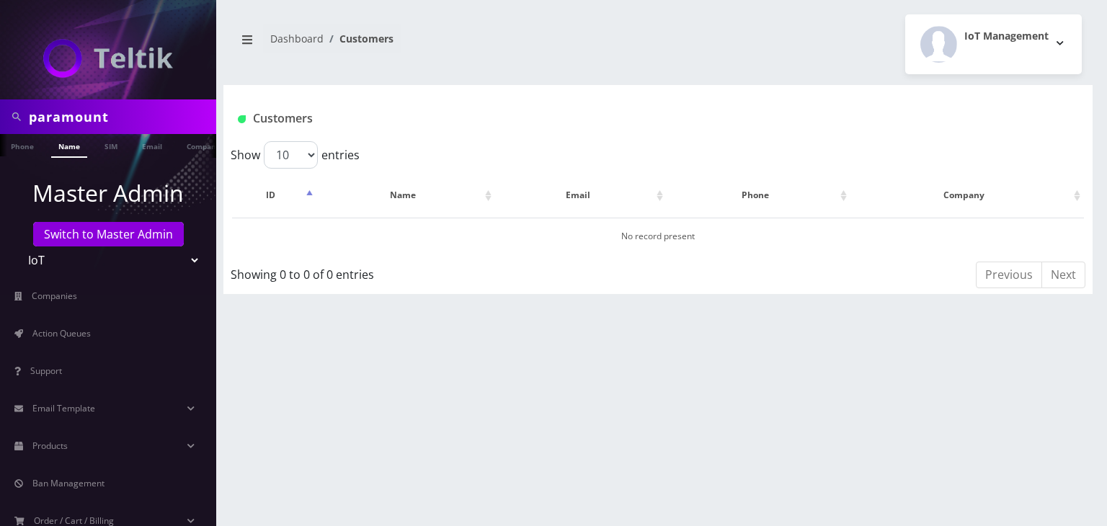
click at [184, 148] on link "Company" at bounding box center [203, 145] width 48 height 22
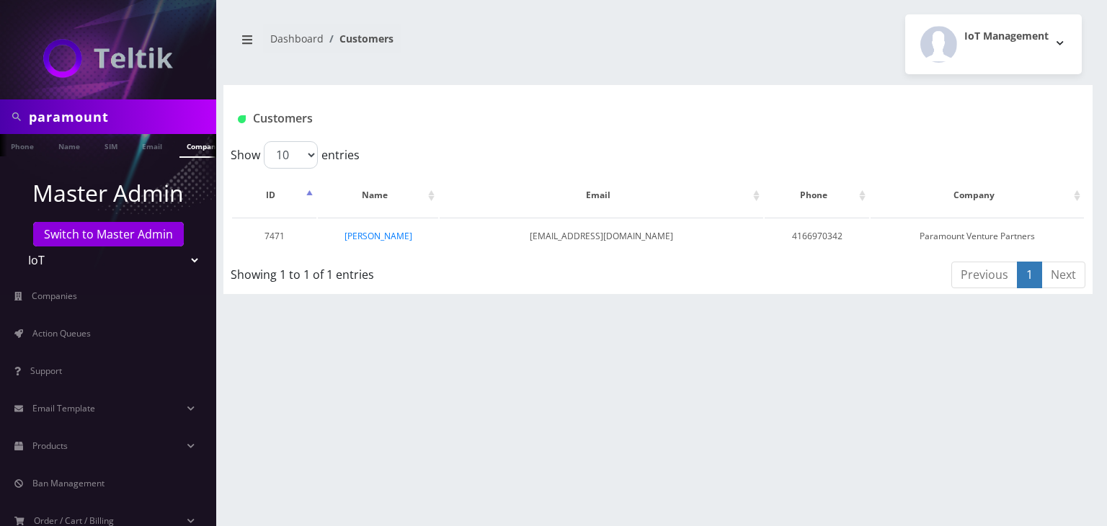
scroll to position [0, 7]
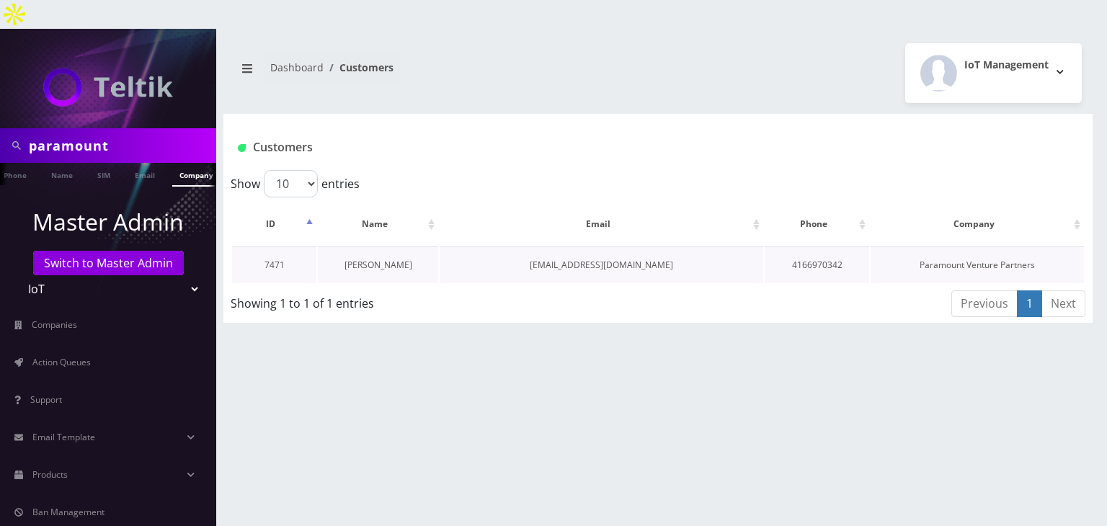
click at [381, 259] on link "[PERSON_NAME]" at bounding box center [379, 265] width 68 height 12
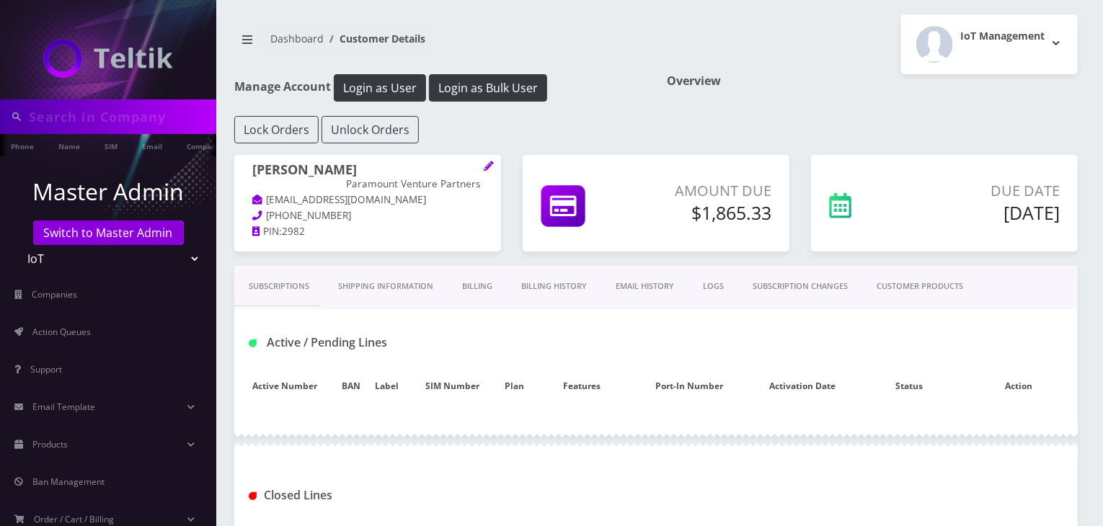
type input "paramount"
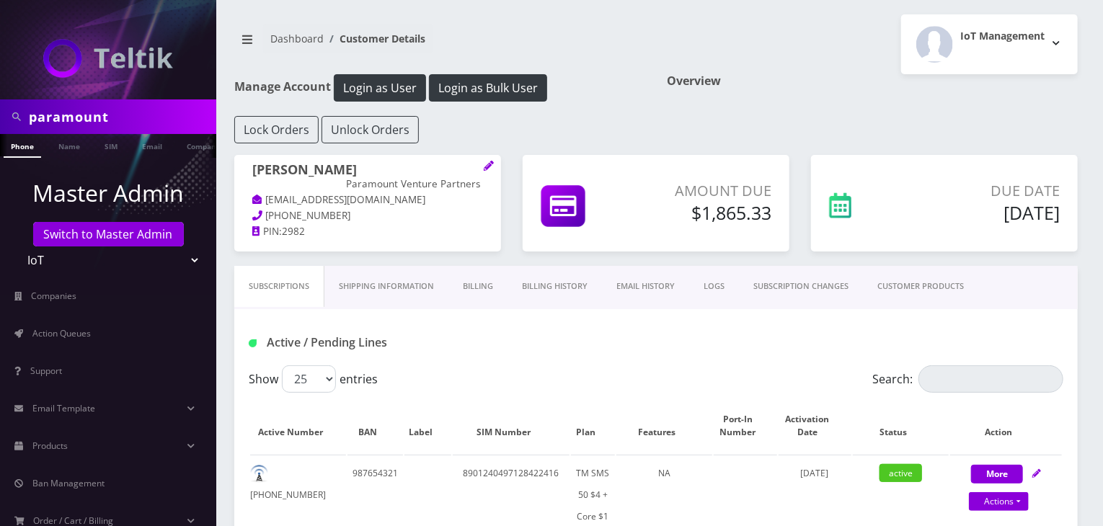
click at [542, 288] on link "Billing History" at bounding box center [554, 286] width 94 height 41
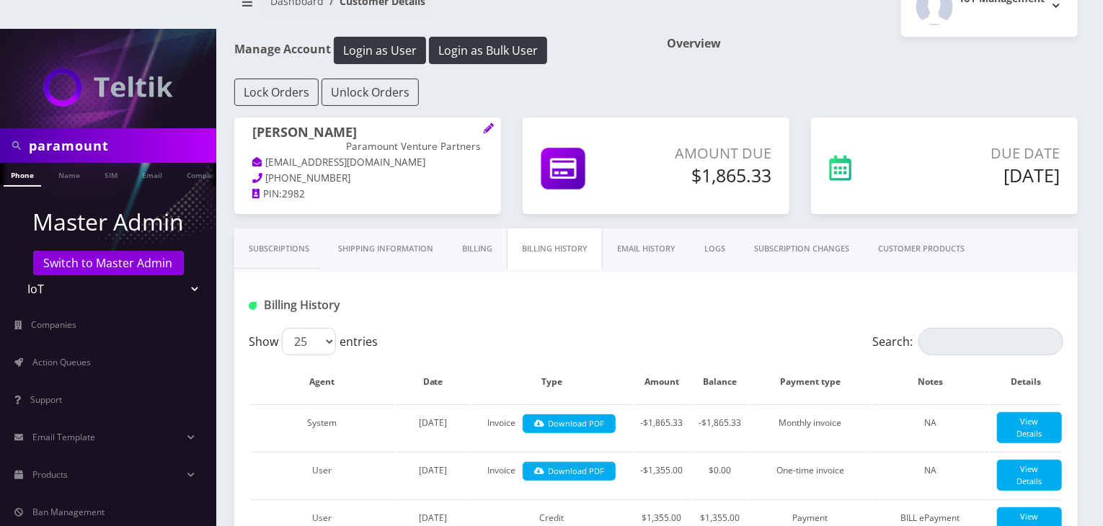
scroll to position [144, 0]
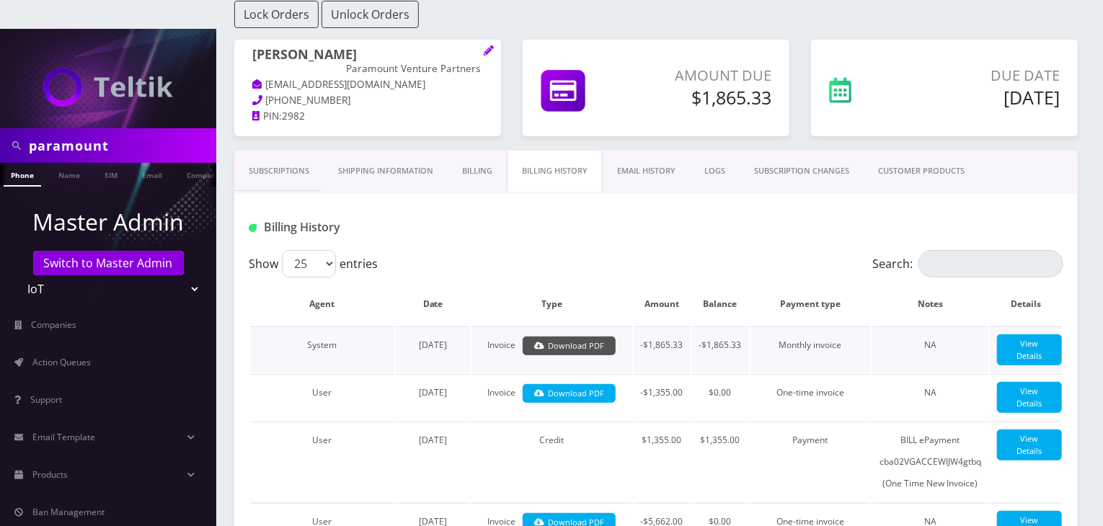
click at [573, 337] on link "Download PDF" at bounding box center [569, 346] width 93 height 19
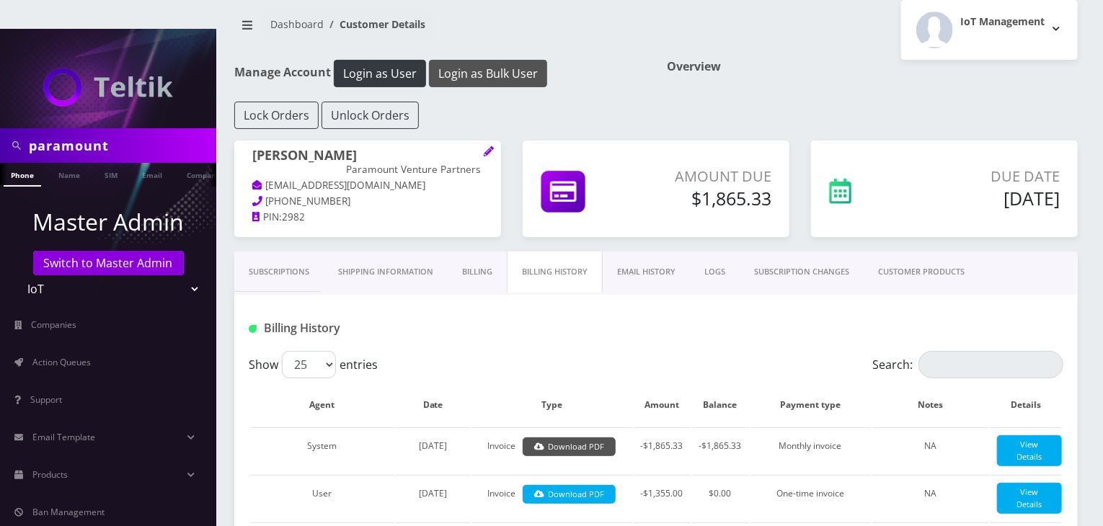
scroll to position [0, 0]
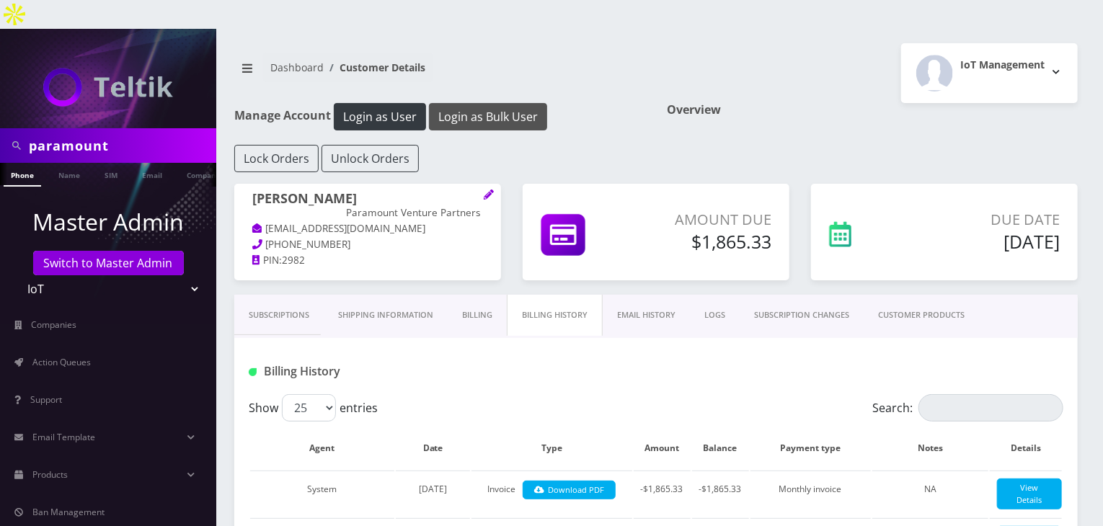
click at [490, 103] on button "Login as Bulk User" at bounding box center [488, 116] width 118 height 27
click at [311, 295] on link "Subscriptions" at bounding box center [278, 315] width 89 height 41
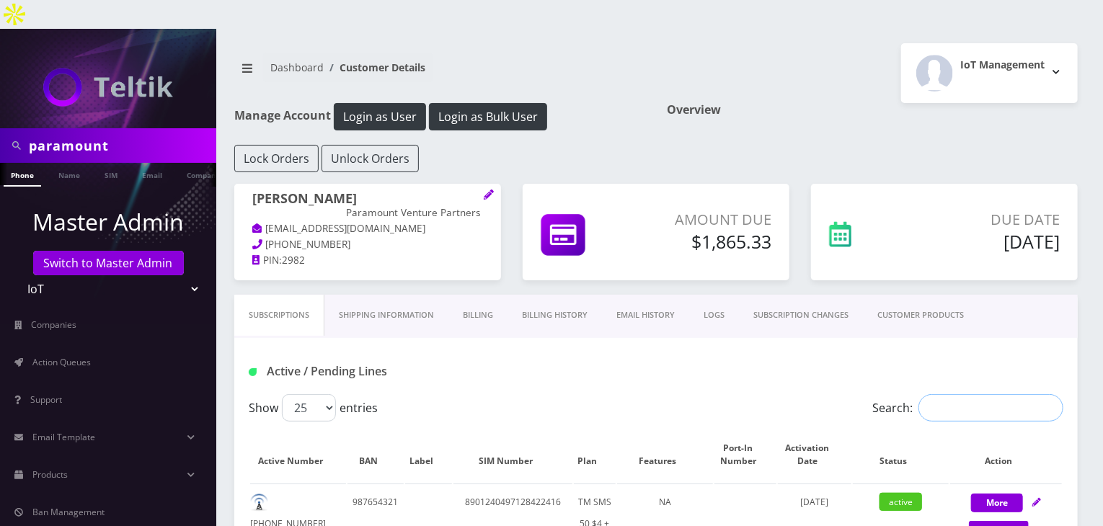
click at [967, 394] on input "Search:" at bounding box center [990, 407] width 145 height 27
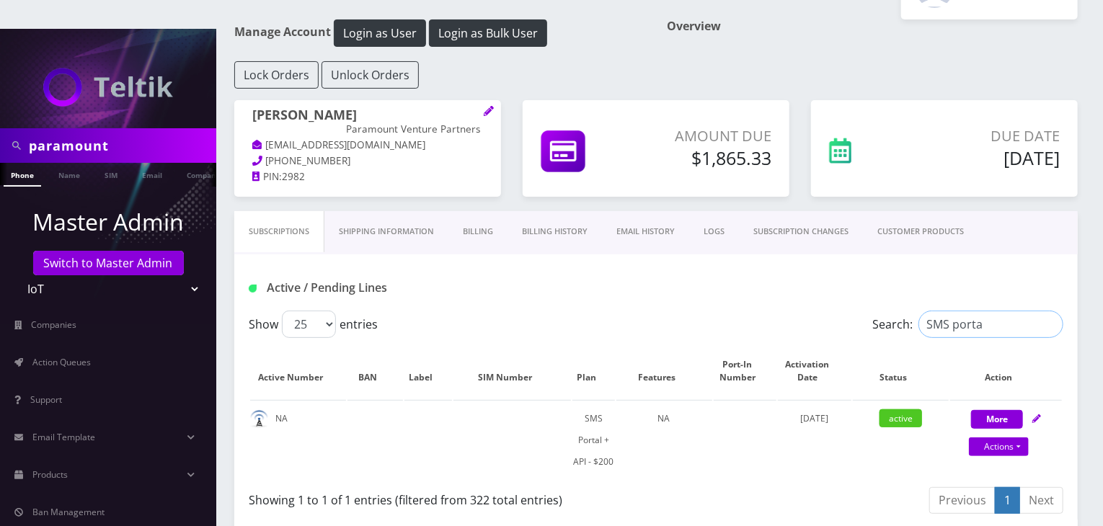
scroll to position [216, 0]
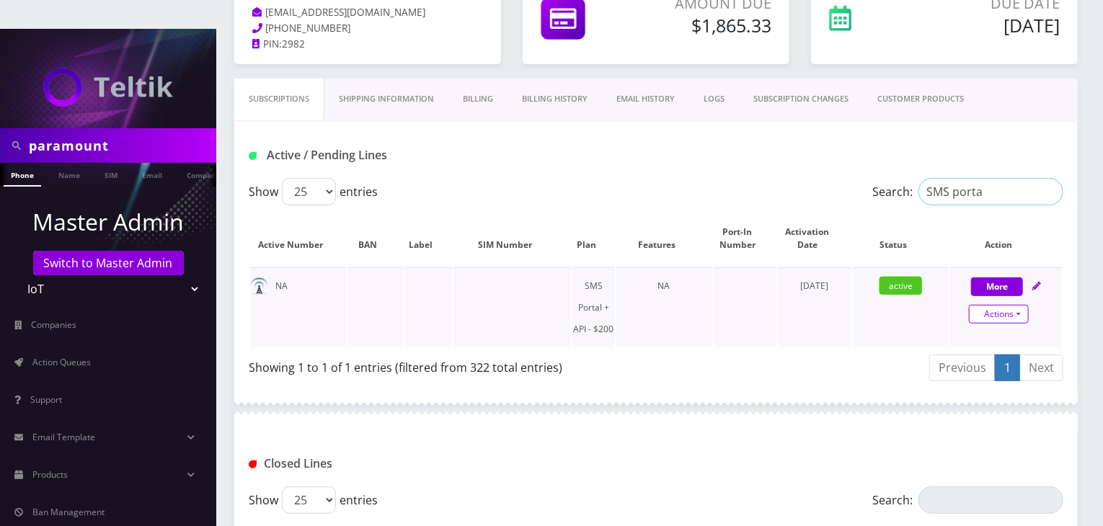
type input "SMS porta"
click at [994, 305] on link "Actions" at bounding box center [999, 314] width 60 height 19
select select "505"
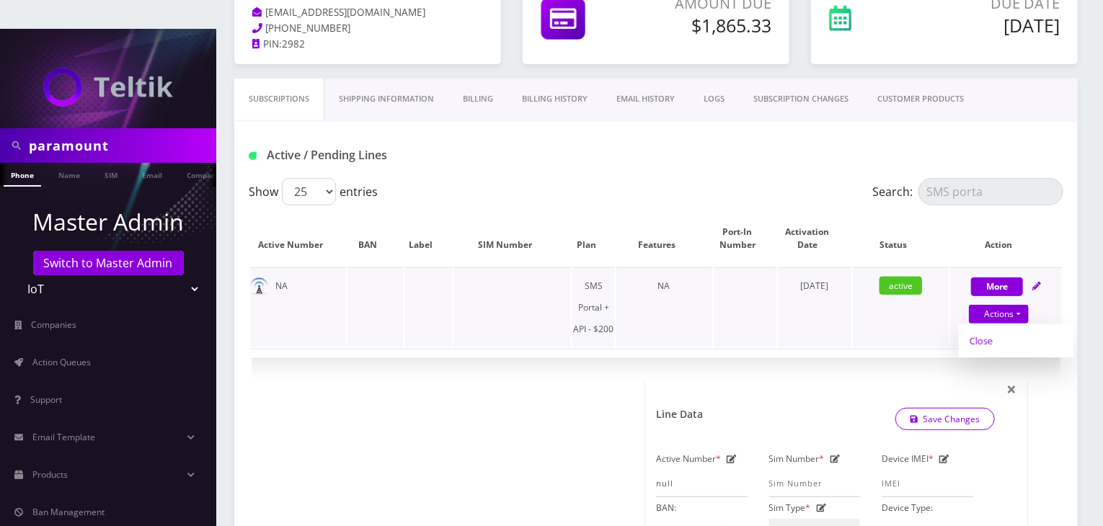
click at [989, 330] on link "Close" at bounding box center [1016, 341] width 115 height 22
type input "[DATE]"
select select "505"
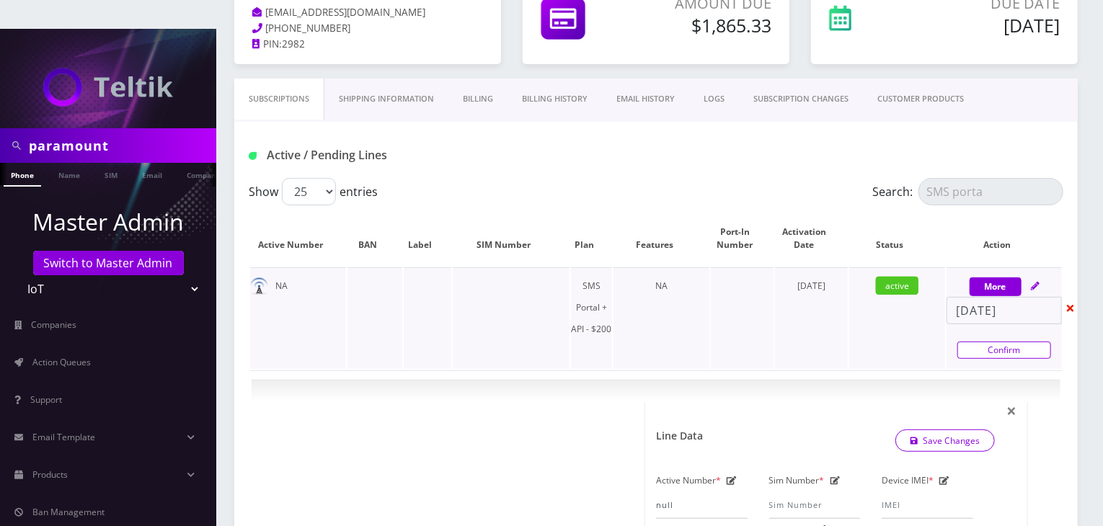
click at [988, 342] on link "Confirm" at bounding box center [1004, 350] width 94 height 17
select select "505"
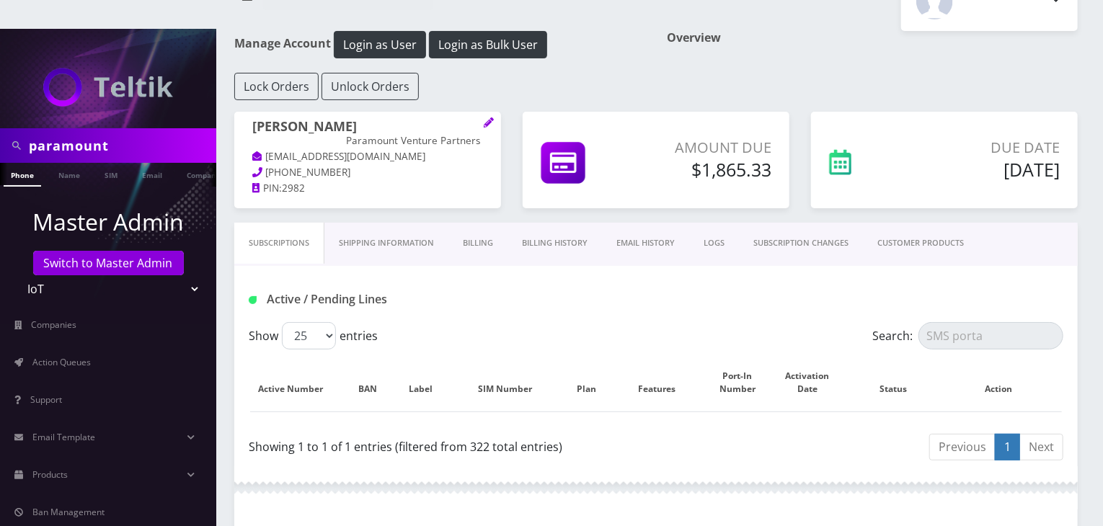
scroll to position [0, 7]
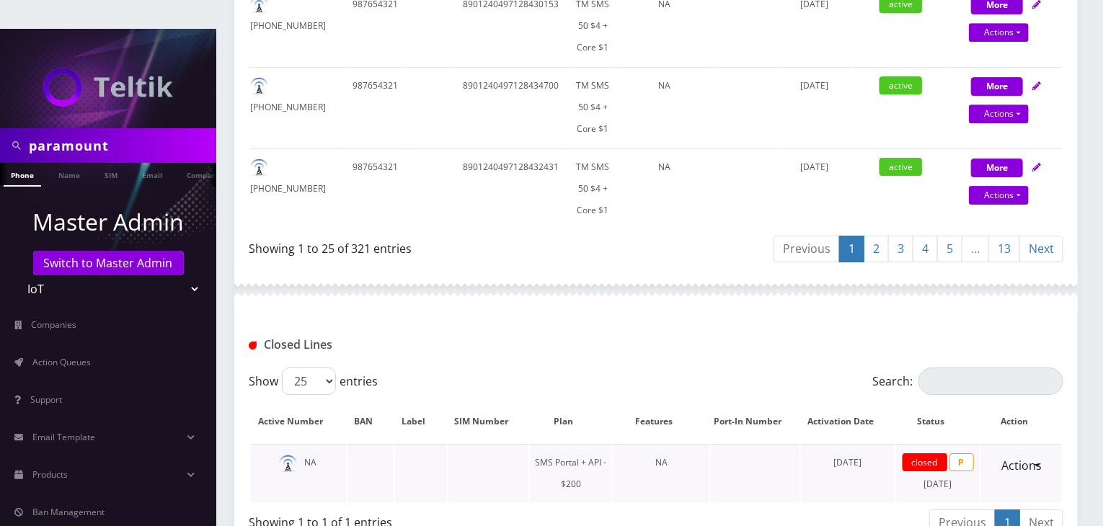
scroll to position [2349, 0]
